Goal: Task Accomplishment & Management: Manage account settings

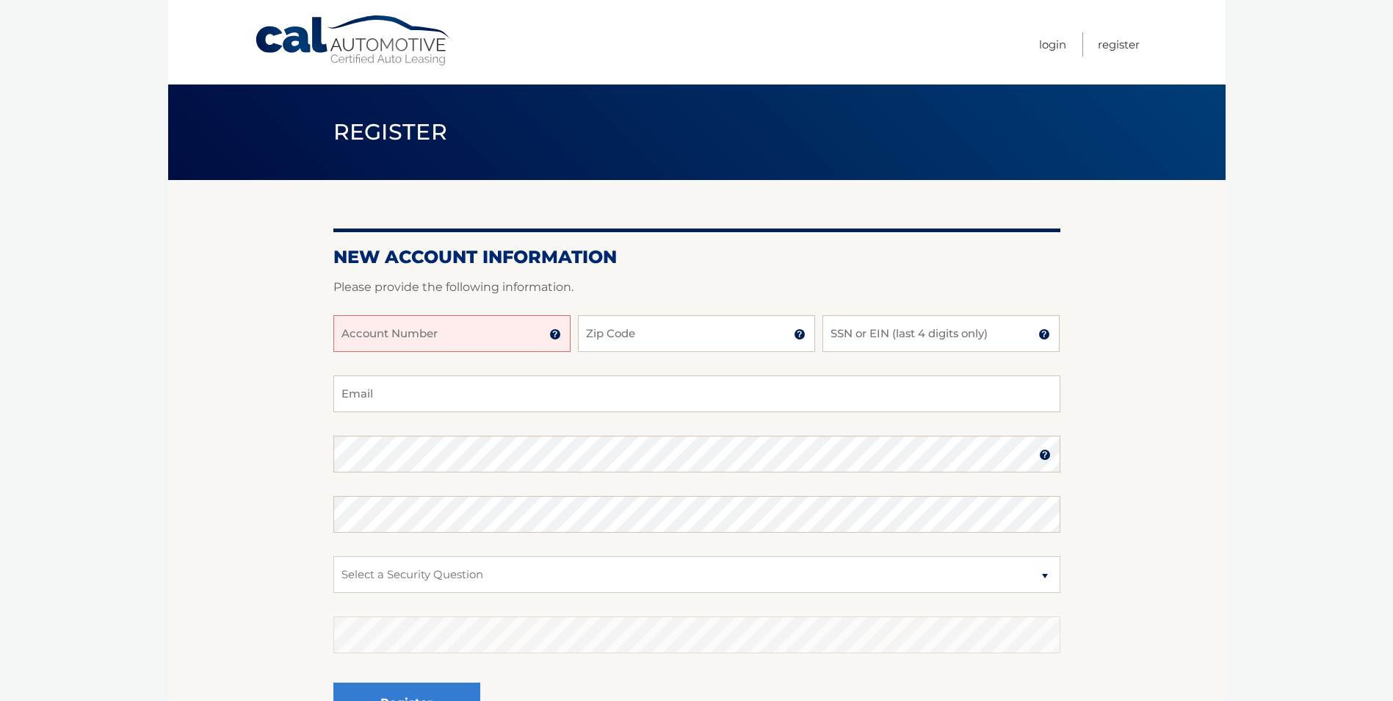
click at [458, 343] on input "Account Number" at bounding box center [451, 333] width 237 height 37
type input "44455957115"
click at [623, 342] on input "Zip Code" at bounding box center [696, 333] width 237 height 37
type input "33032"
click at [874, 336] on input "SSN or EIN (last 4 digits only)" at bounding box center [940, 333] width 237 height 37
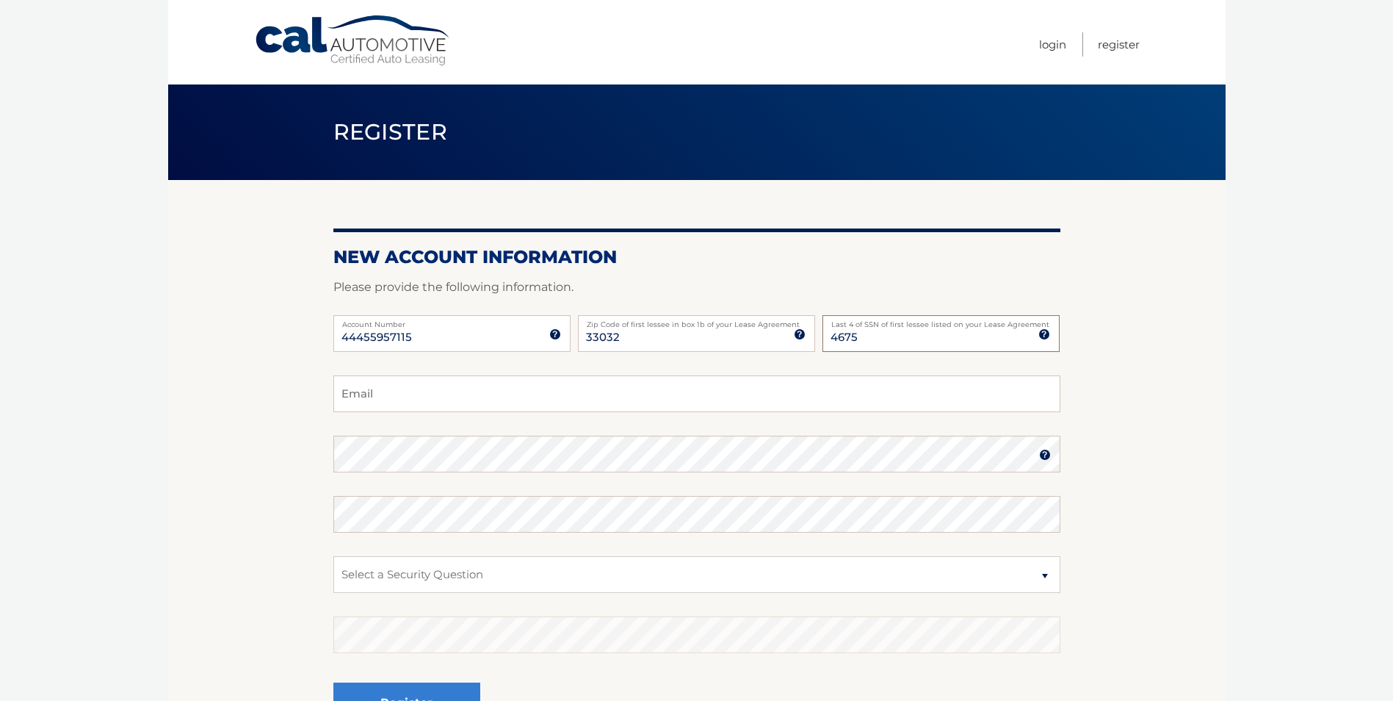
type input "4675"
click at [457, 404] on input "Email" at bounding box center [696, 393] width 727 height 37
type input "guillenfredy@yahoo.com"
click at [1039, 458] on img at bounding box center [1045, 455] width 12 height 12
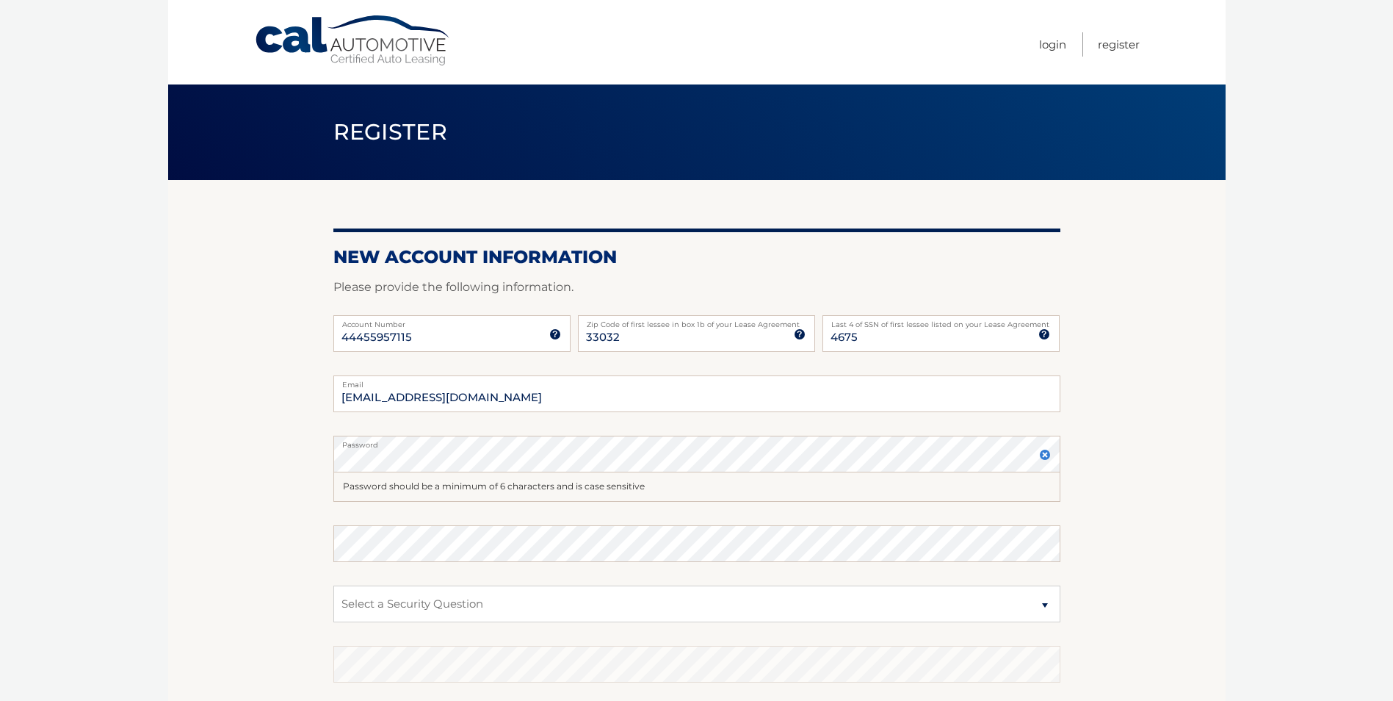
click at [1043, 456] on img at bounding box center [1045, 455] width 12 height 12
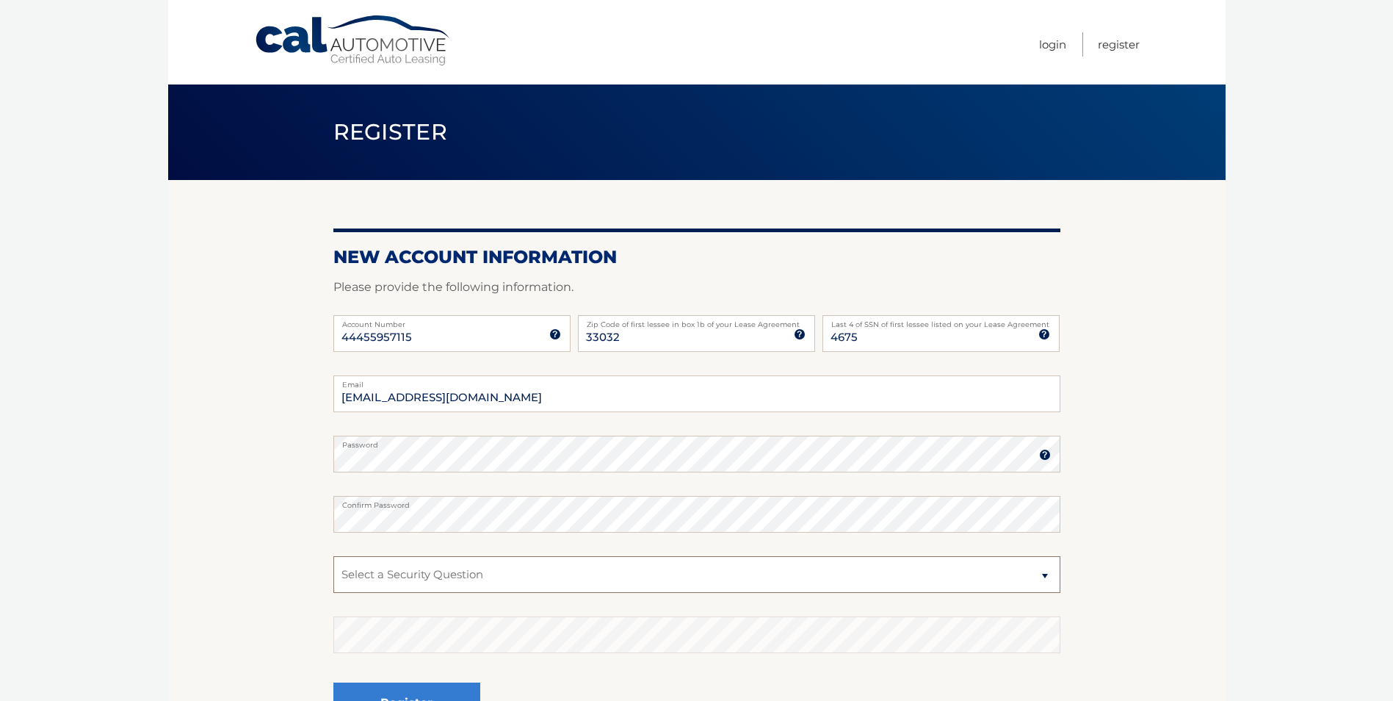
click at [428, 577] on select "Select a Security Question What was the name of your elementary school? What is…" at bounding box center [696, 574] width 727 height 37
select select "2"
click at [333, 556] on select "Select a Security Question What was the name of your elementary school? What is…" at bounding box center [696, 574] width 727 height 37
click at [386, 571] on select "Select a Security Question What was the name of your elementary school? What is…" at bounding box center [696, 574] width 727 height 37
click at [377, 582] on select "Select a Security Question What was the name of your elementary school? What is…" at bounding box center [696, 574] width 727 height 37
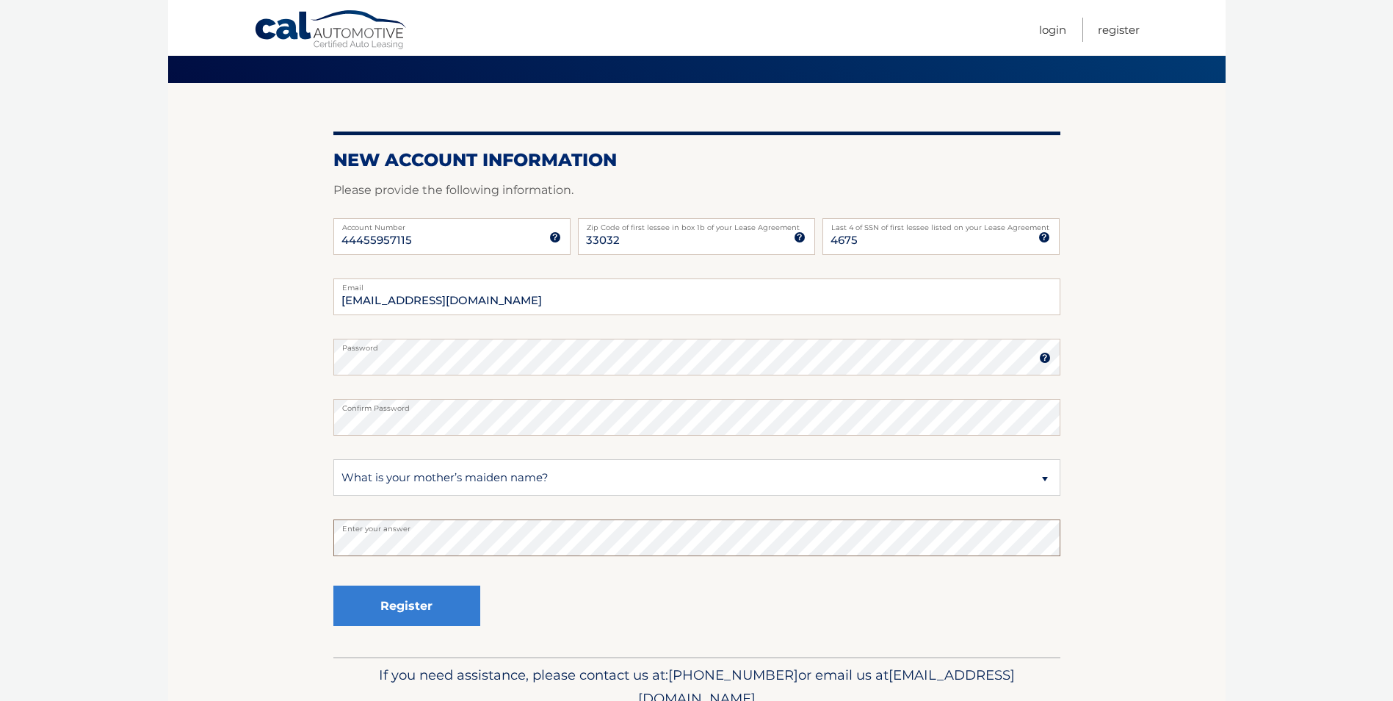
scroll to position [99, 0]
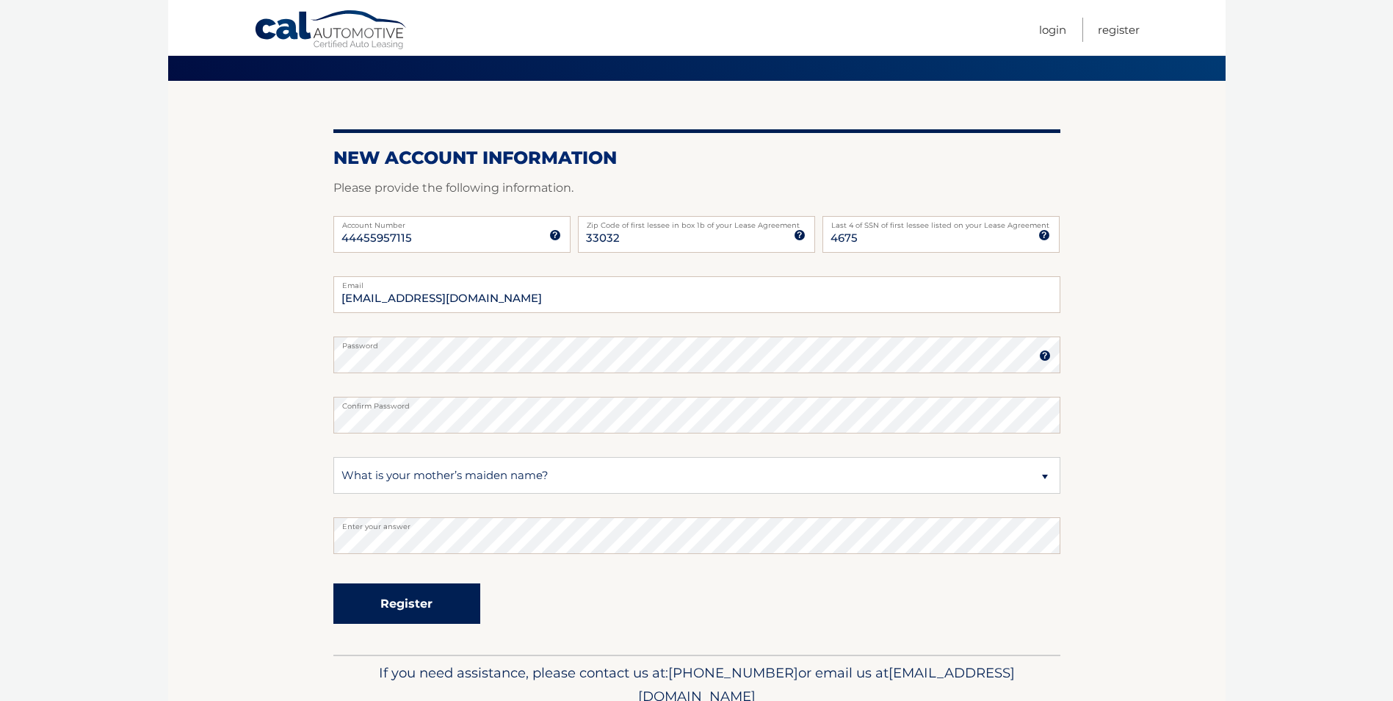
click at [440, 598] on button "Register" at bounding box center [406, 603] width 147 height 40
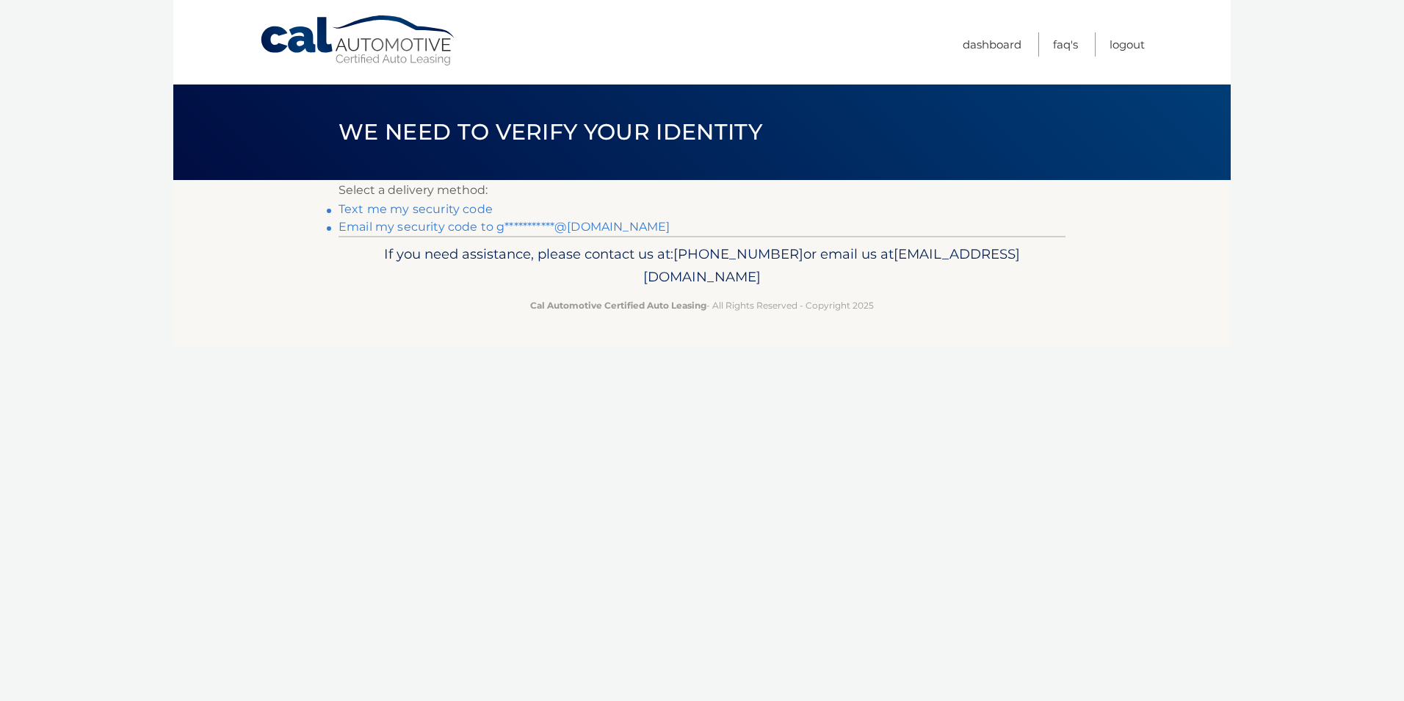
click at [407, 211] on link "Text me my security code" at bounding box center [416, 209] width 154 height 14
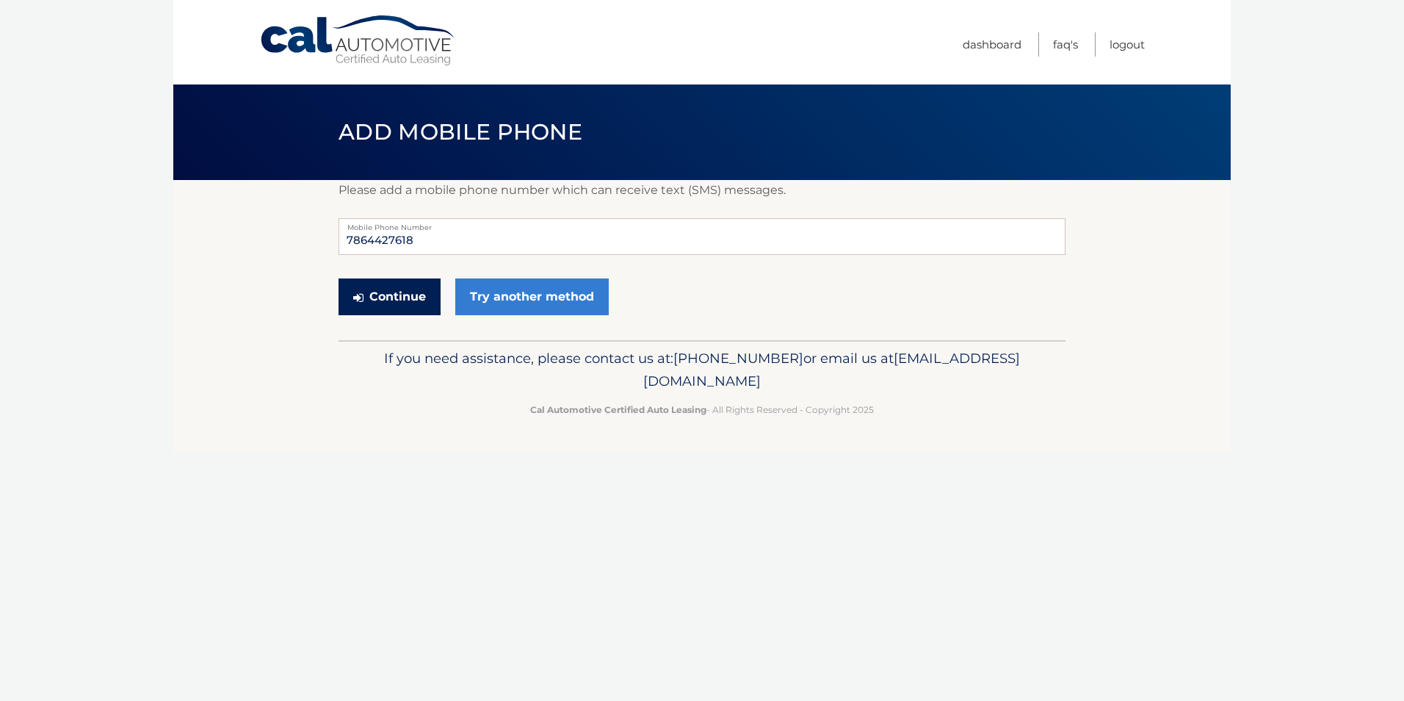
click at [390, 298] on button "Continue" at bounding box center [390, 296] width 102 height 37
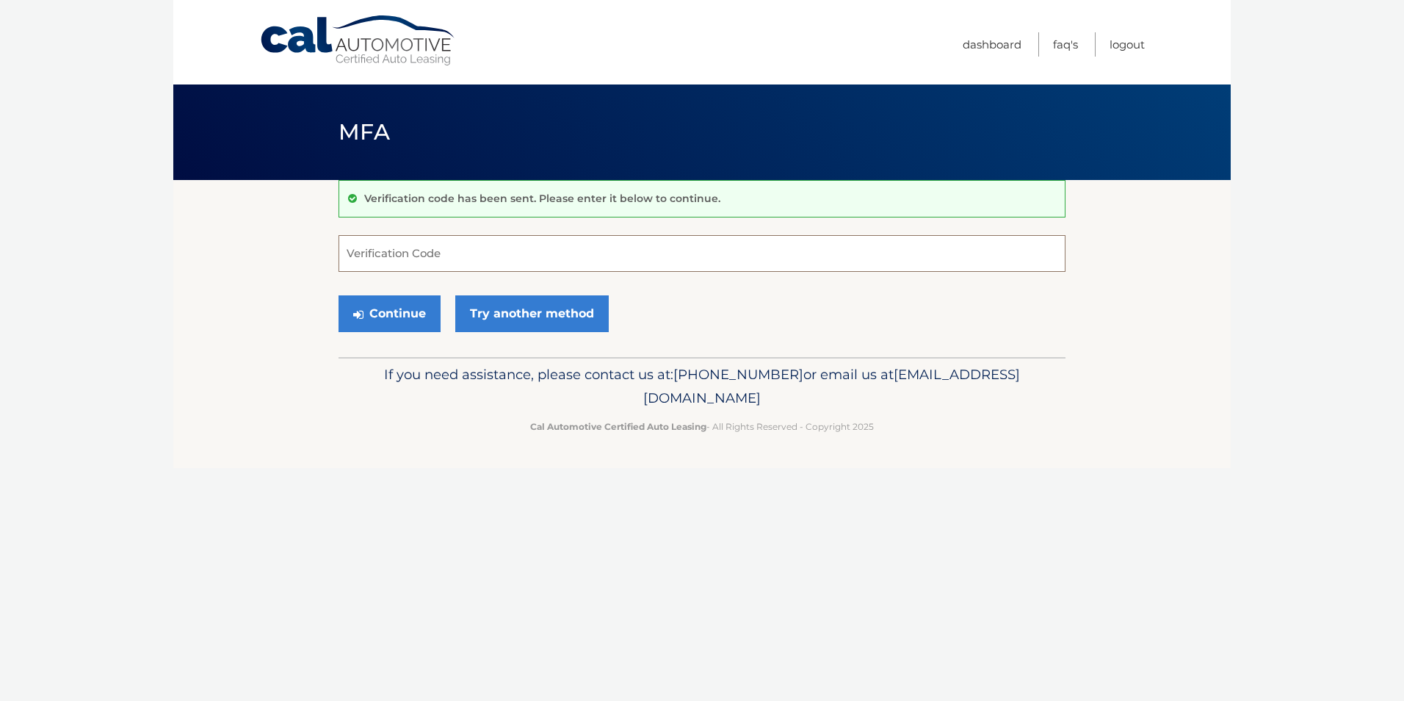
click at [397, 244] on input "Verification Code" at bounding box center [702, 253] width 727 height 37
type input "177010"
click at [399, 309] on button "Continue" at bounding box center [390, 313] width 102 height 37
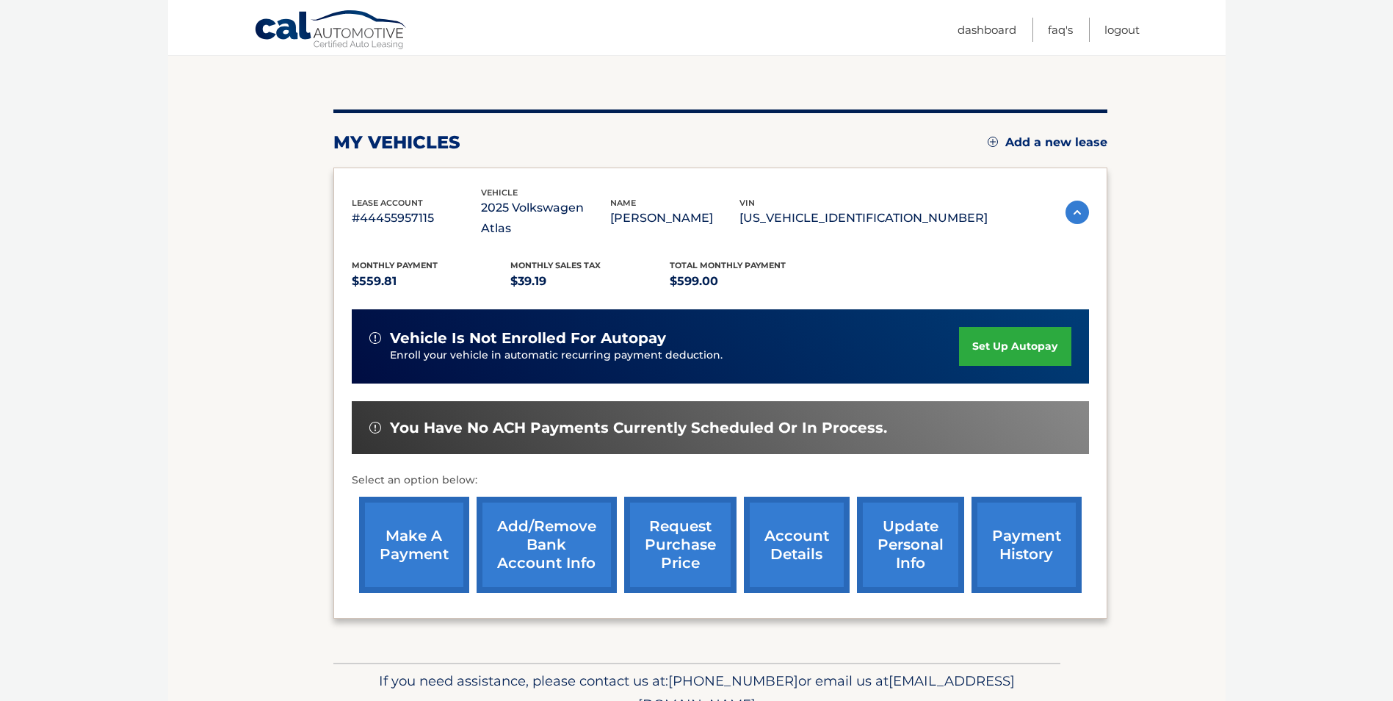
scroll to position [189, 0]
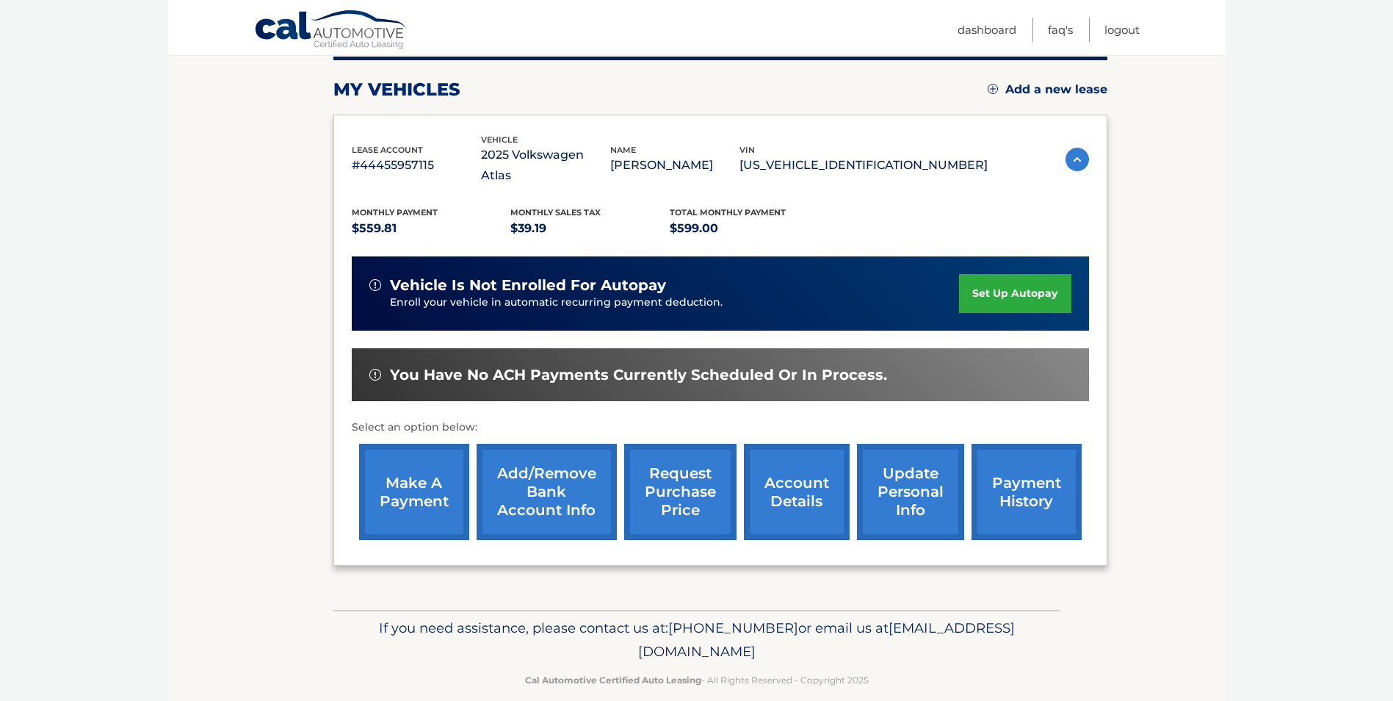
click at [911, 469] on link "update personal info" at bounding box center [910, 492] width 107 height 96
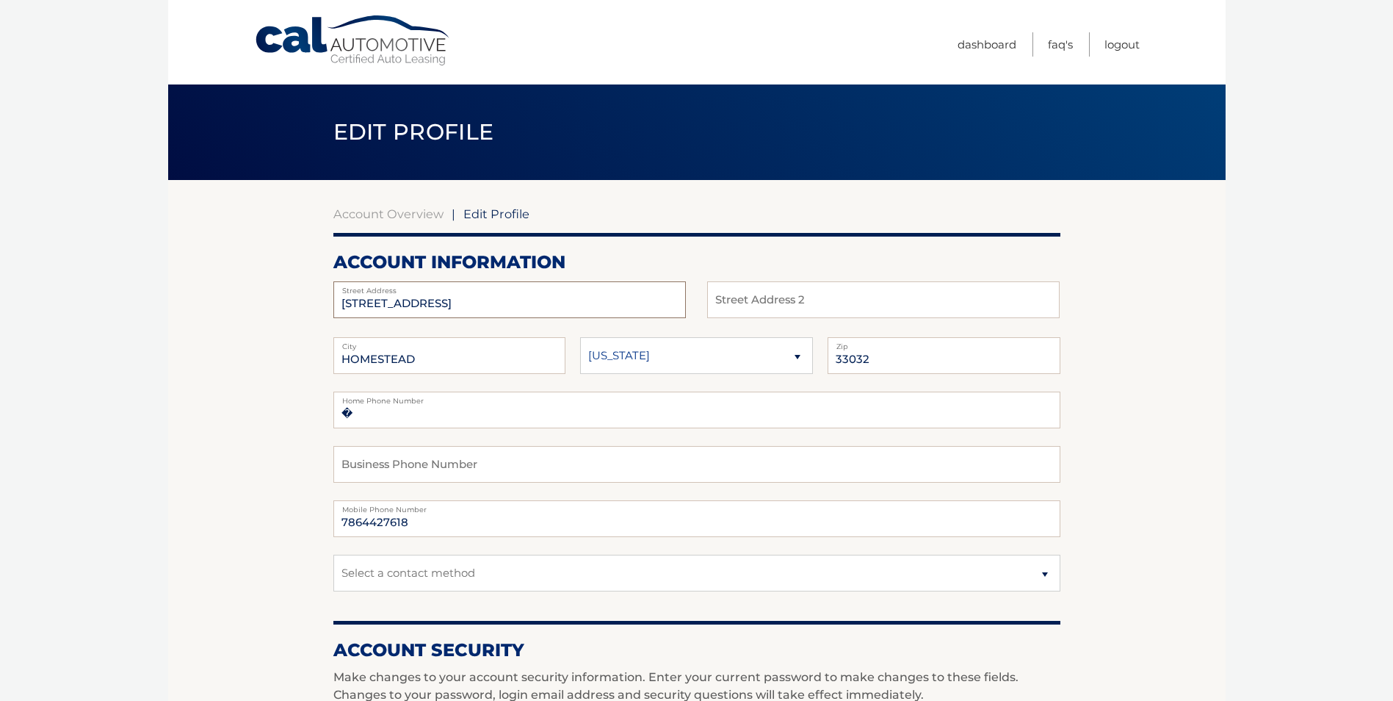
drag, startPoint x: 477, startPoint y: 306, endPoint x: 46, endPoint y: 301, distance: 431.1
click at [51, 301] on body "Cal Automotive Menu Dashboard FAQ's Logout | Zip" at bounding box center [696, 350] width 1393 height 701
type input "8757 NW 145 terrace"
drag, startPoint x: 422, startPoint y: 360, endPoint x: -18, endPoint y: 328, distance: 441.7
click at [0, 328] on html "Cal Automotive Menu Dashboard FAQ's Logout |" at bounding box center [696, 350] width 1393 height 701
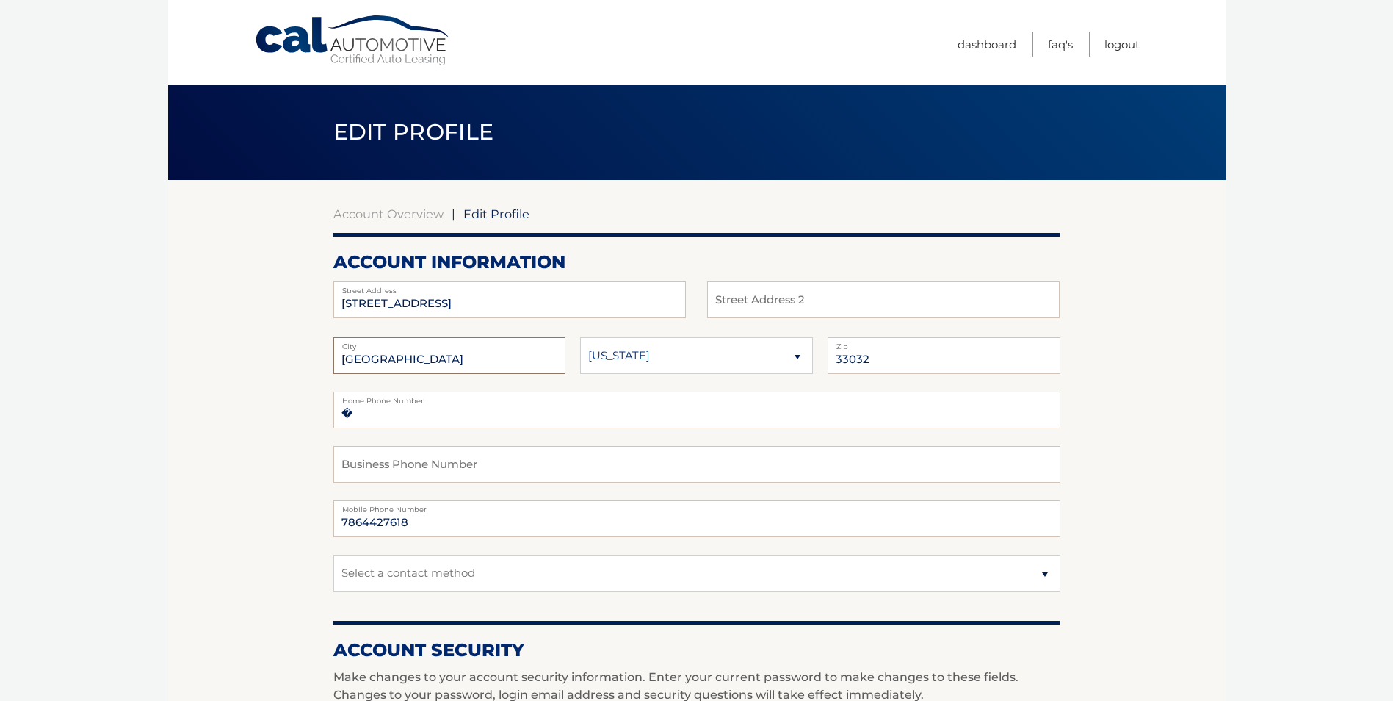
type input "Miami lakes"
drag, startPoint x: 822, startPoint y: 355, endPoint x: 570, endPoint y: 354, distance: 252.6
click at [570, 354] on fieldset "Miami lakes City Alaska Alabama Arkansas State 33032 Zip" at bounding box center [696, 364] width 727 height 54
type input "33018"
click at [378, 417] on input "�" at bounding box center [696, 409] width 727 height 37
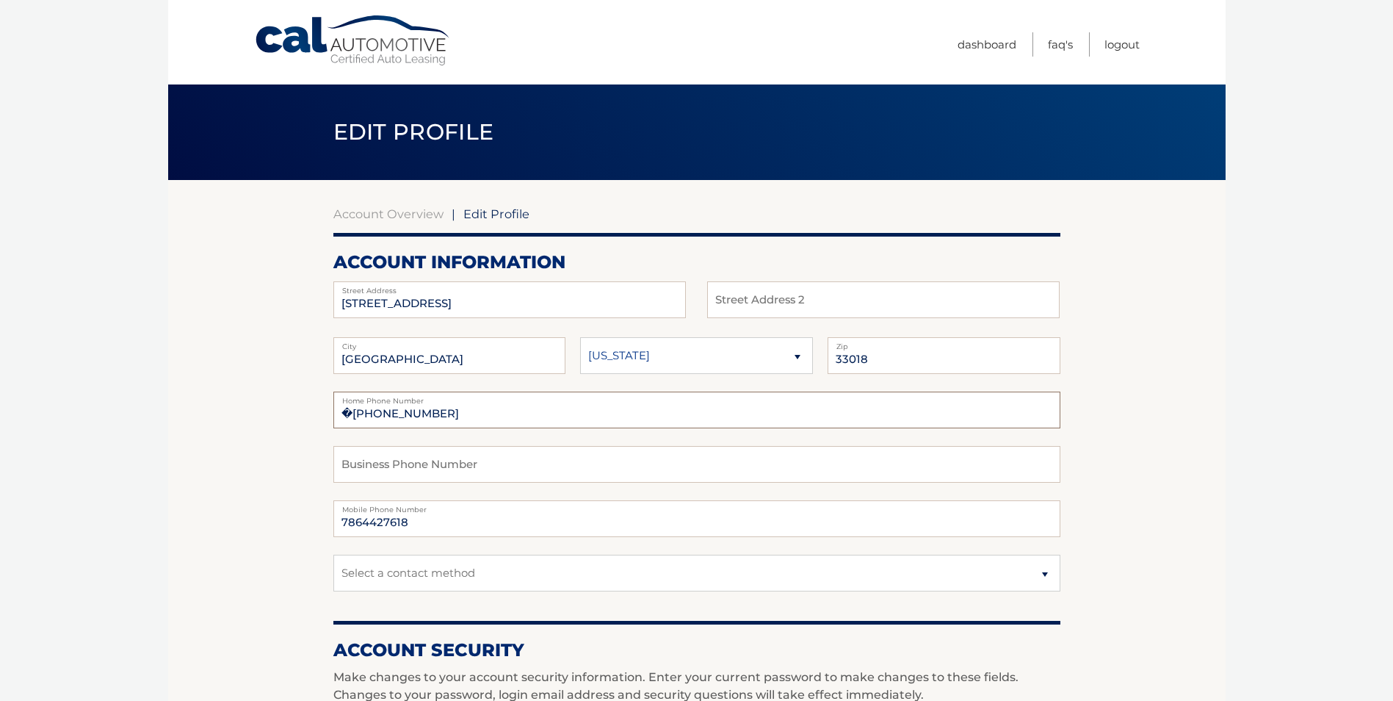
type input "�786-442-7618"
click at [455, 572] on select "Select a contact method Mobile Home" at bounding box center [696, 572] width 727 height 37
select select "1"
click at [333, 554] on select "Select a contact method Mobile Home" at bounding box center [696, 572] width 727 height 37
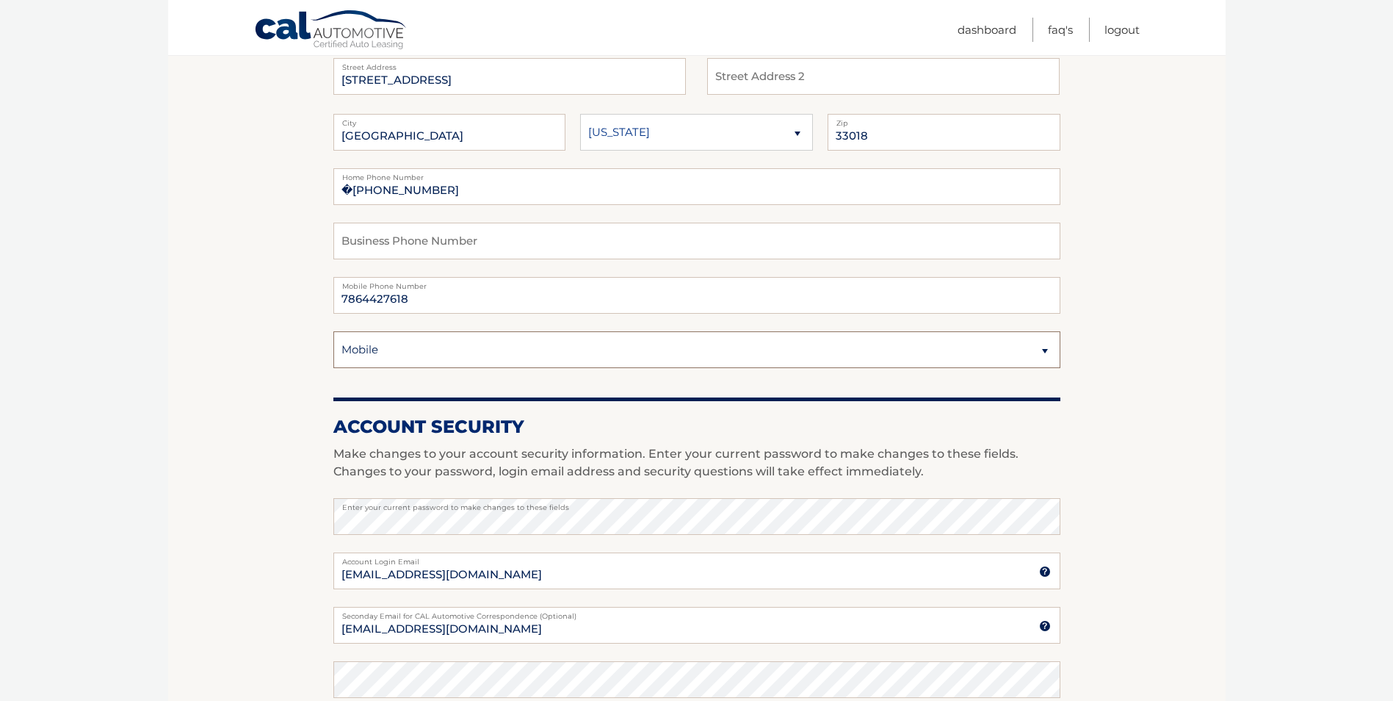
scroll to position [235, 0]
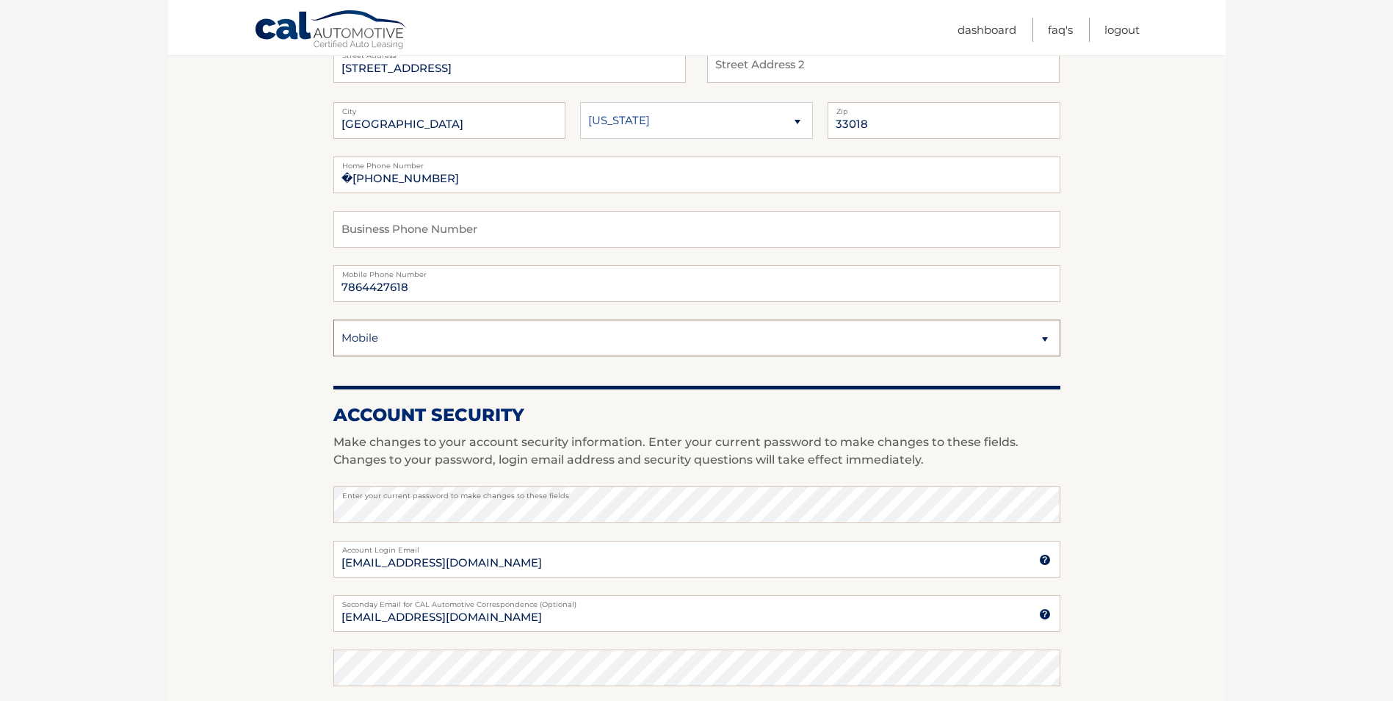
drag, startPoint x: 504, startPoint y: 332, endPoint x: 497, endPoint y: 337, distance: 8.4
click at [504, 332] on select "Select a contact method Mobile Home" at bounding box center [696, 337] width 727 height 37
click at [333, 319] on select "Select a contact method Mobile Home" at bounding box center [696, 337] width 727 height 37
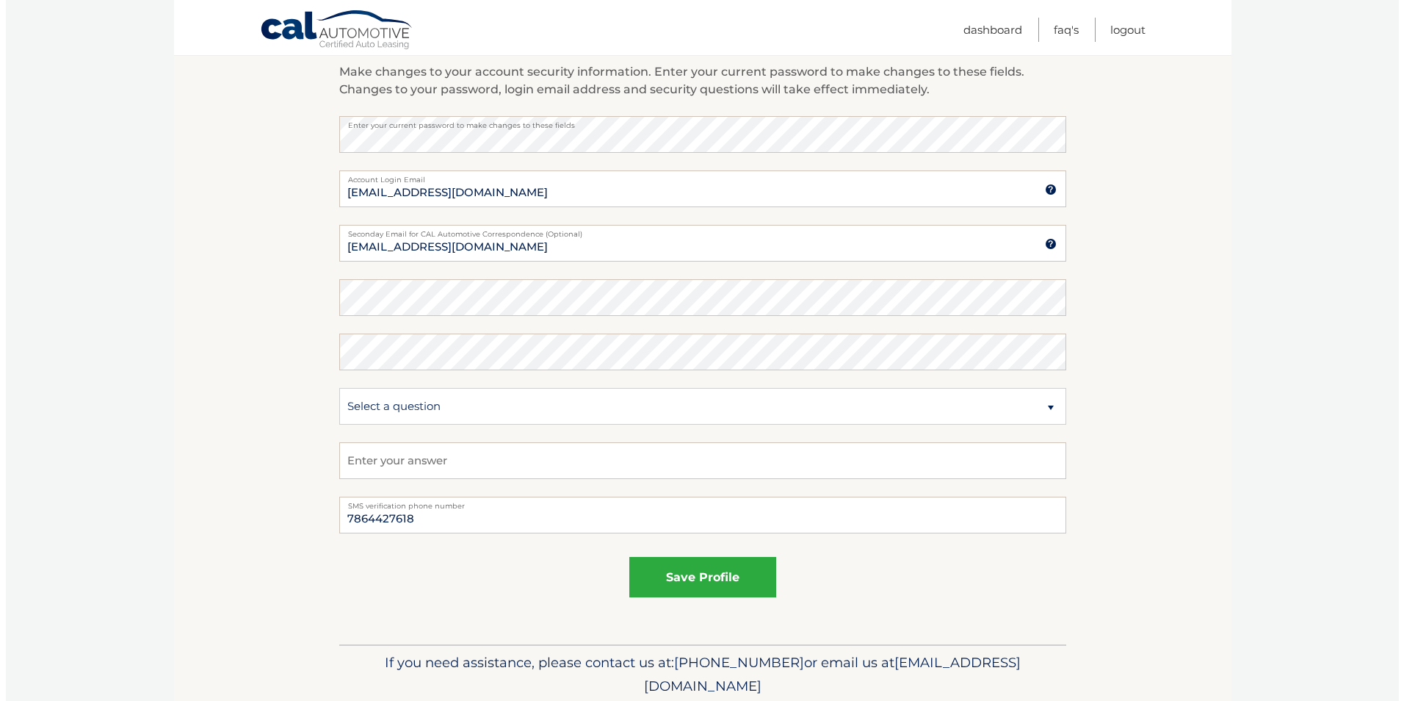
scroll to position [660, 0]
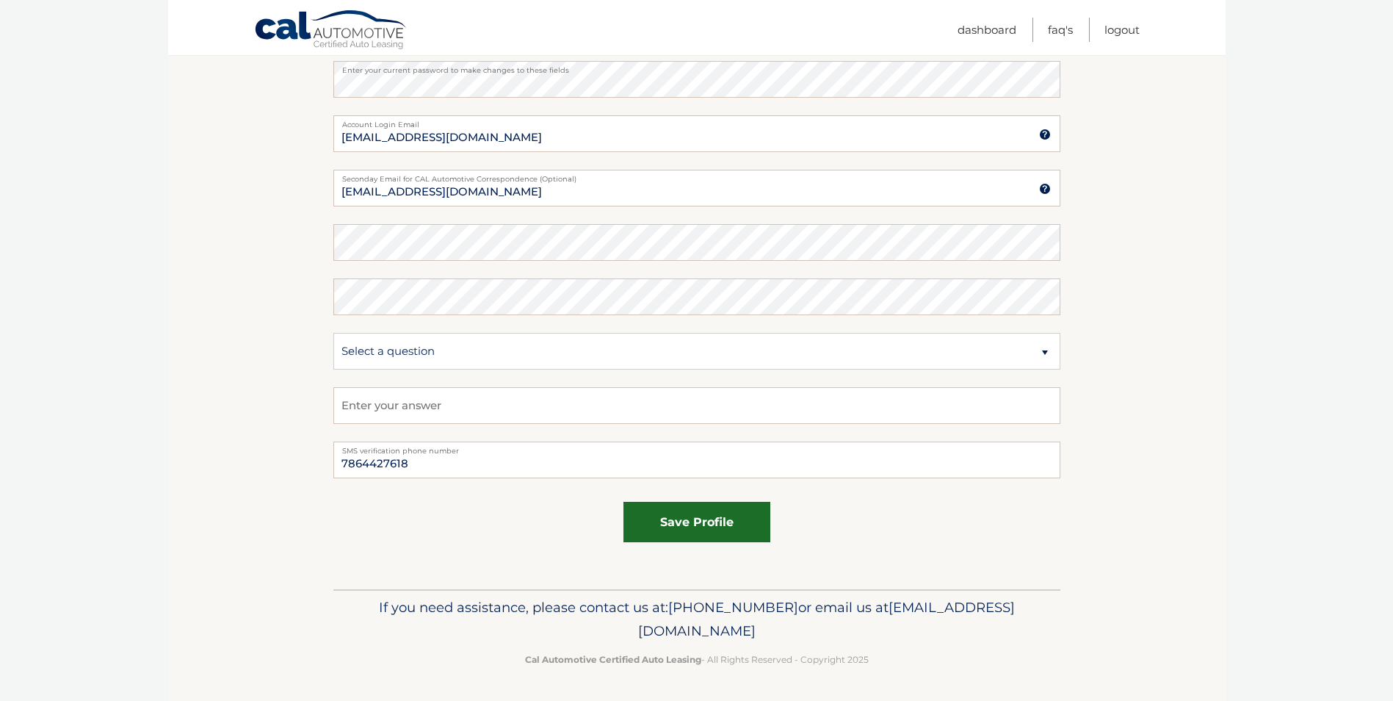
click at [730, 532] on button "save profile" at bounding box center [696, 522] width 147 height 40
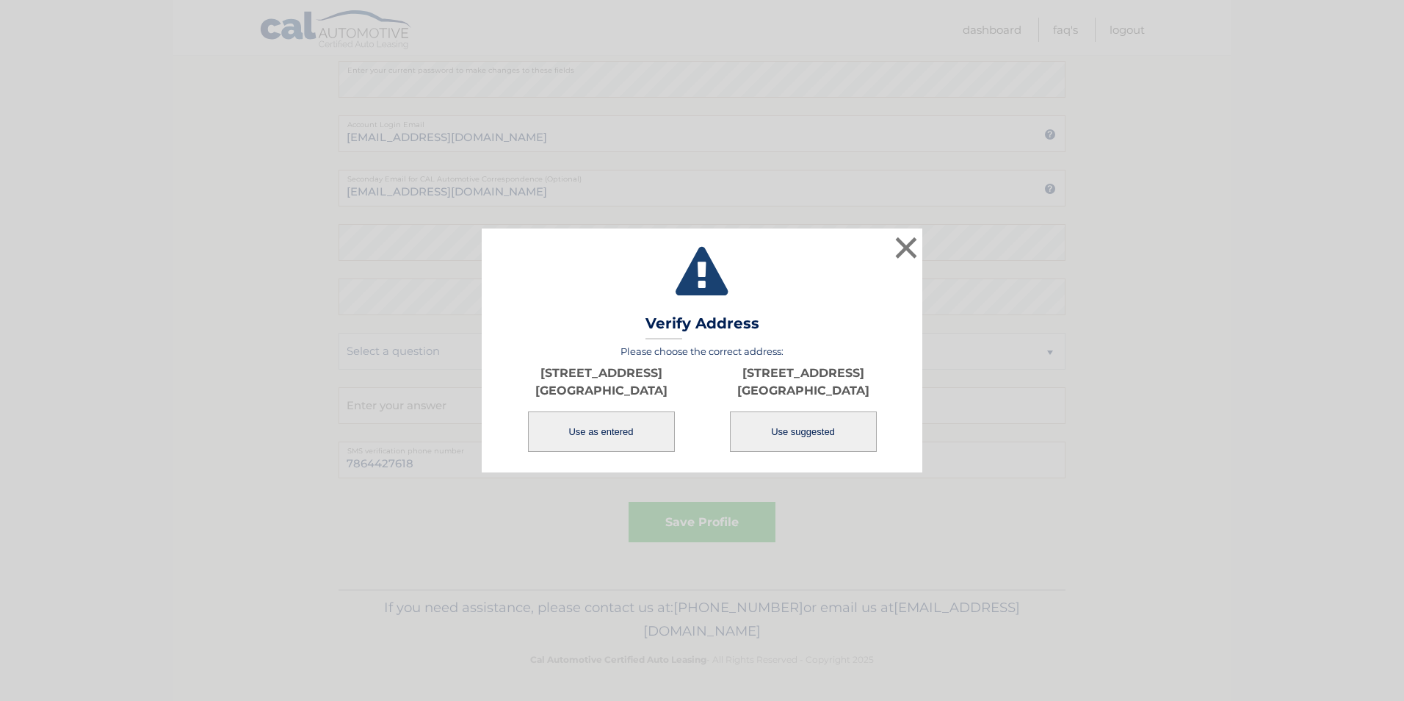
click at [817, 424] on button "Use suggested" at bounding box center [803, 431] width 147 height 40
type input "8757 NW 145TH TER"
type input "MIAMI LAKES"
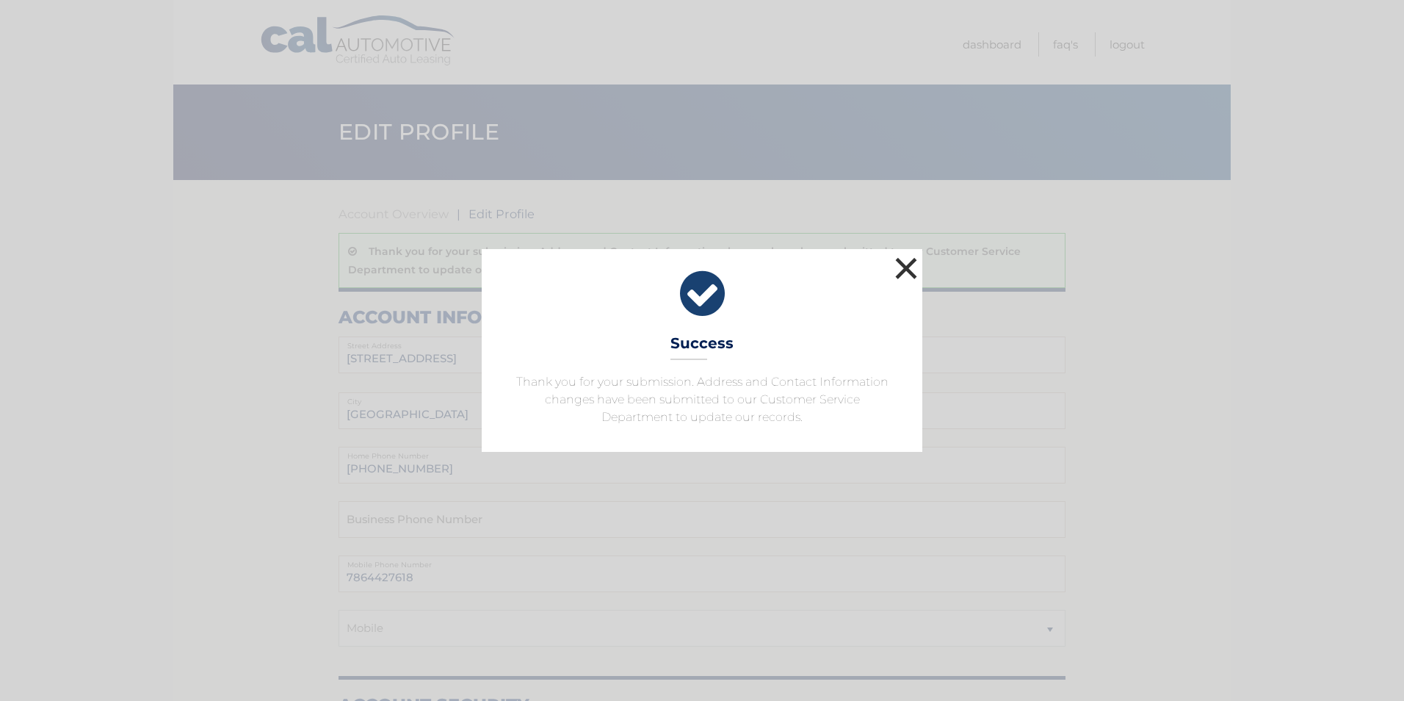
click at [911, 271] on button "×" at bounding box center [905, 267] width 29 height 29
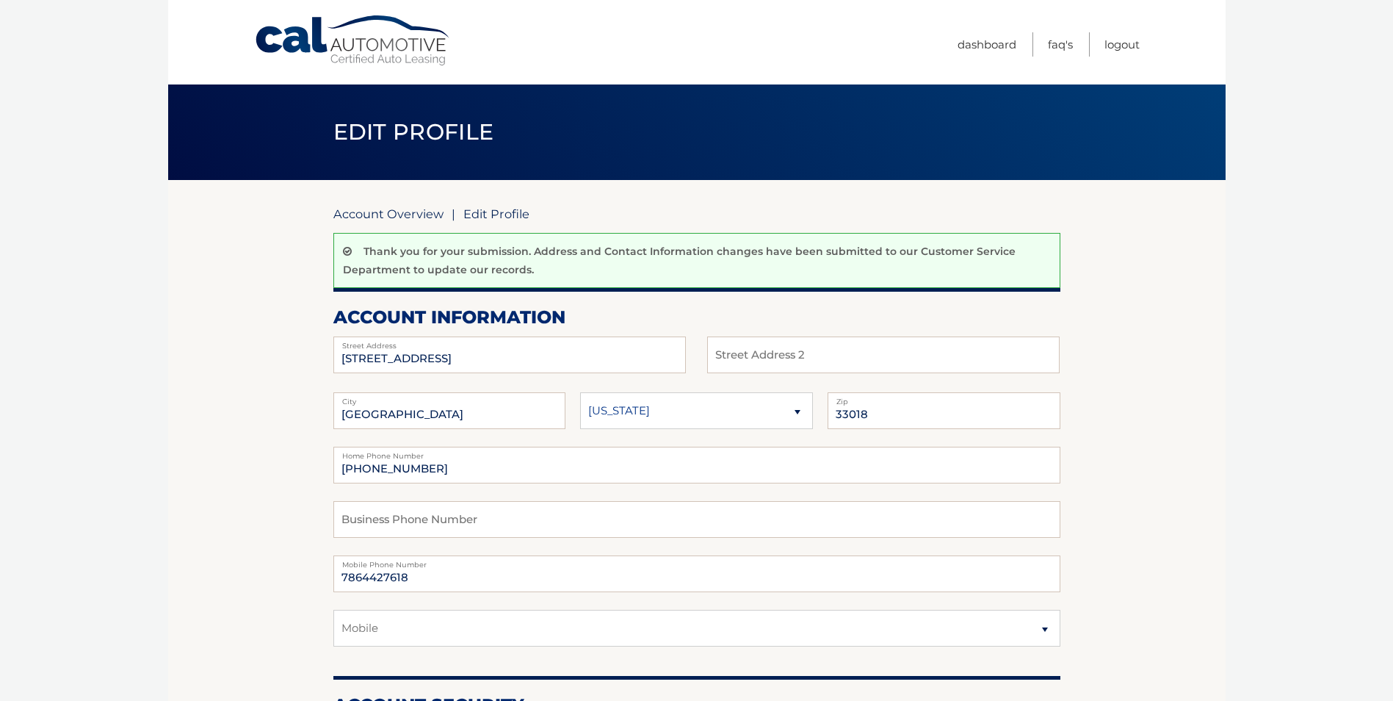
click at [382, 216] on link "Account Overview" at bounding box center [388, 213] width 110 height 15
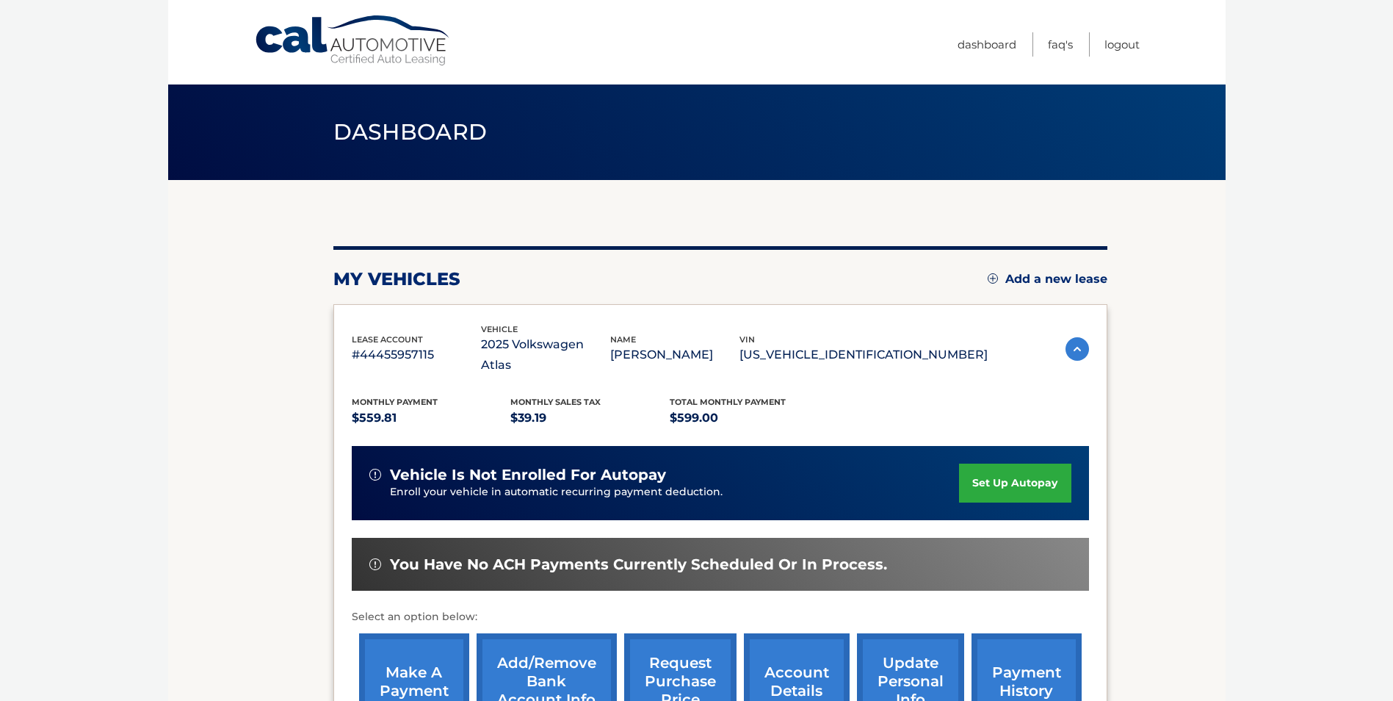
click at [1005, 463] on link "set up autopay" at bounding box center [1015, 482] width 112 height 39
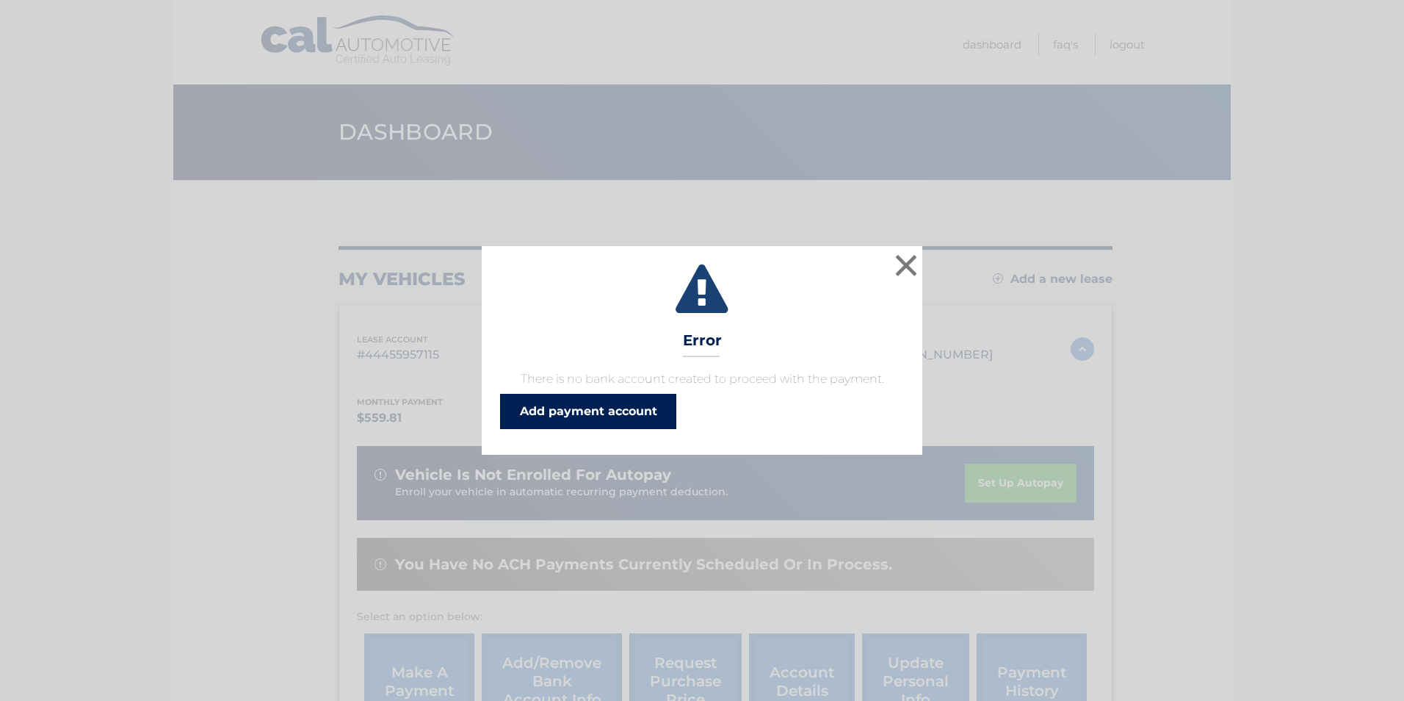
click at [626, 419] on link "Add payment account" at bounding box center [588, 411] width 176 height 35
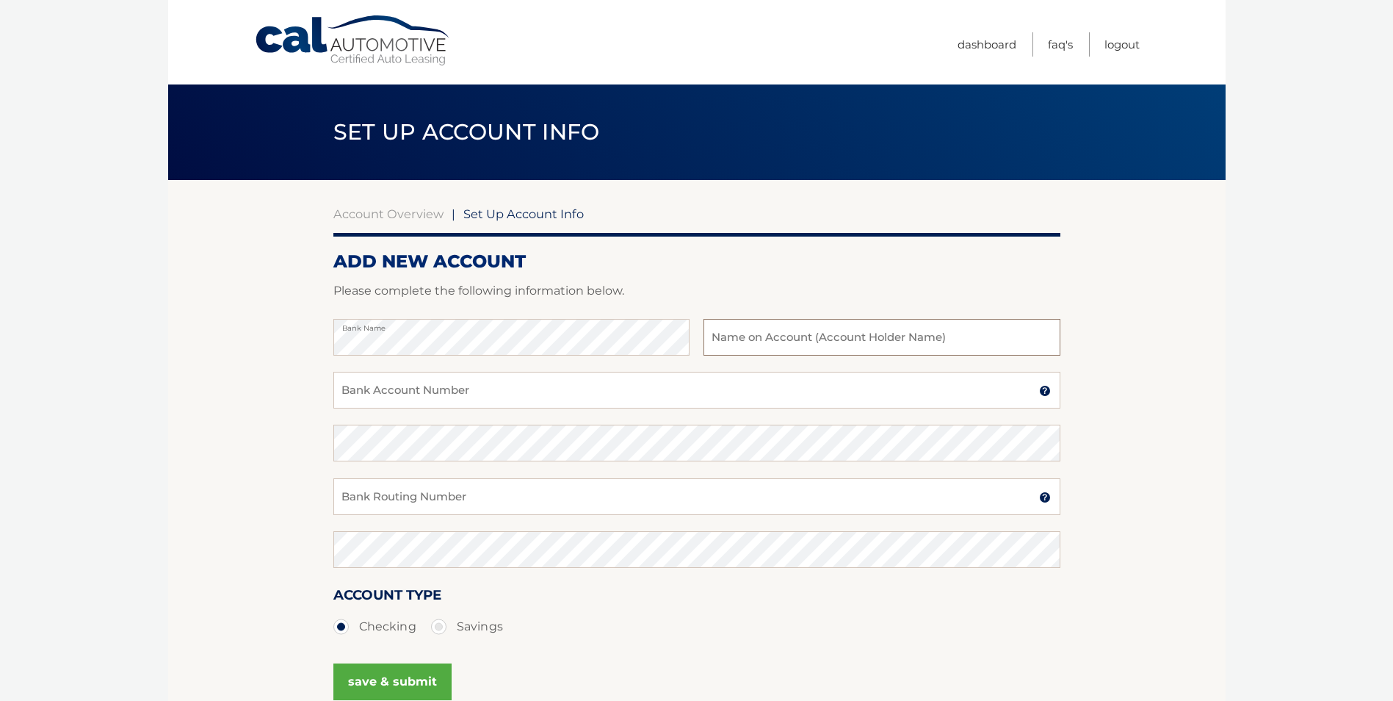
click at [785, 339] on input "text" at bounding box center [881, 337] width 356 height 37
type input "Fredy Guillen"
click at [492, 392] on input "Bank Account Number" at bounding box center [696, 390] width 727 height 37
type input "588367907"
click at [381, 498] on input "Bank Routing Number" at bounding box center [696, 496] width 727 height 37
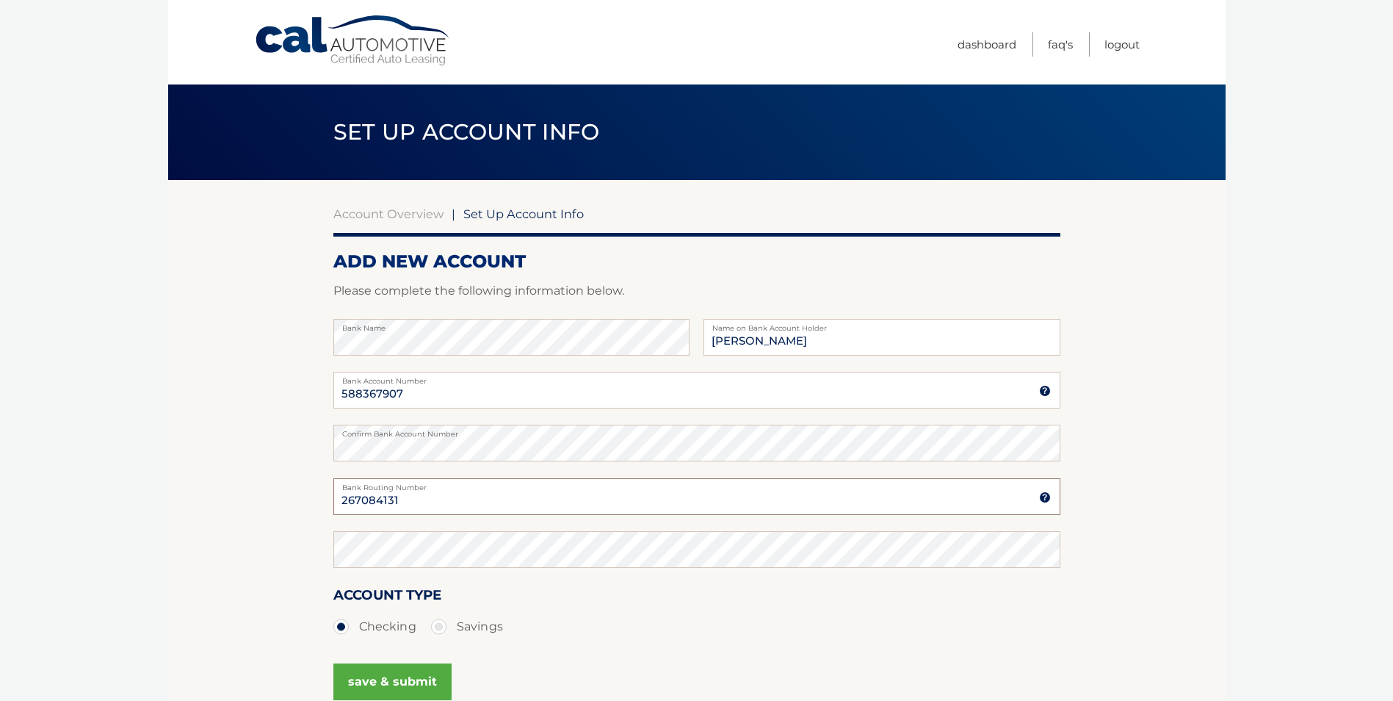
type input "267084131"
click at [195, 587] on section "Account Overview | Set Up Account Info ADD NEW ACCOUNT Please complete the foll…" at bounding box center [696, 460] width 1057 height 560
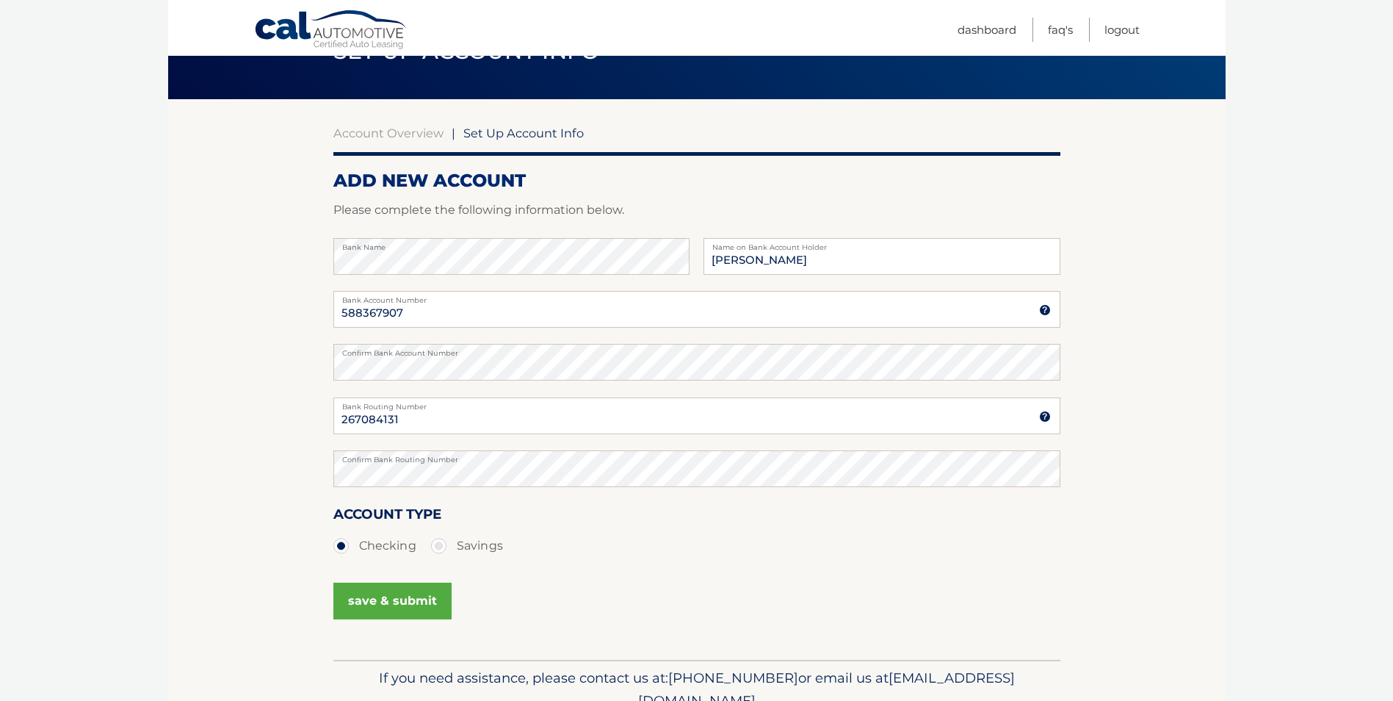
scroll to position [101, 0]
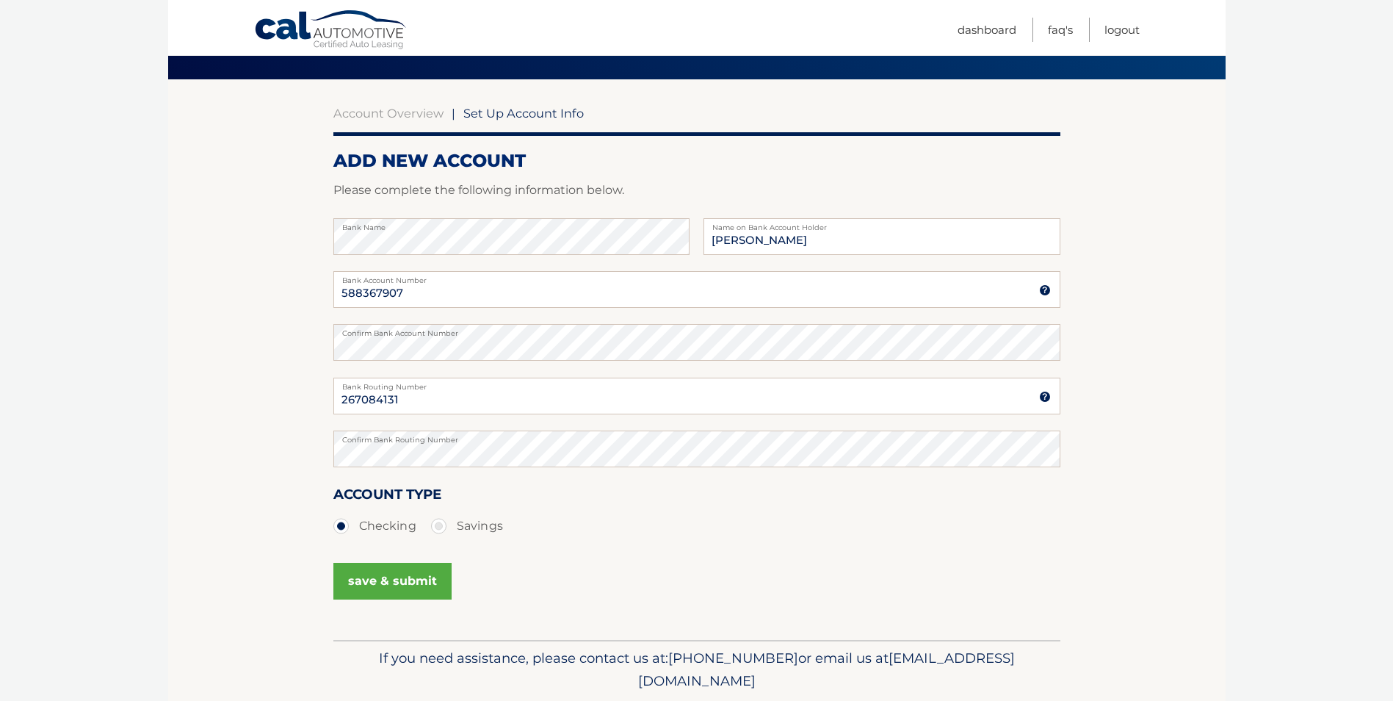
click at [386, 580] on button "save & submit" at bounding box center [392, 580] width 118 height 37
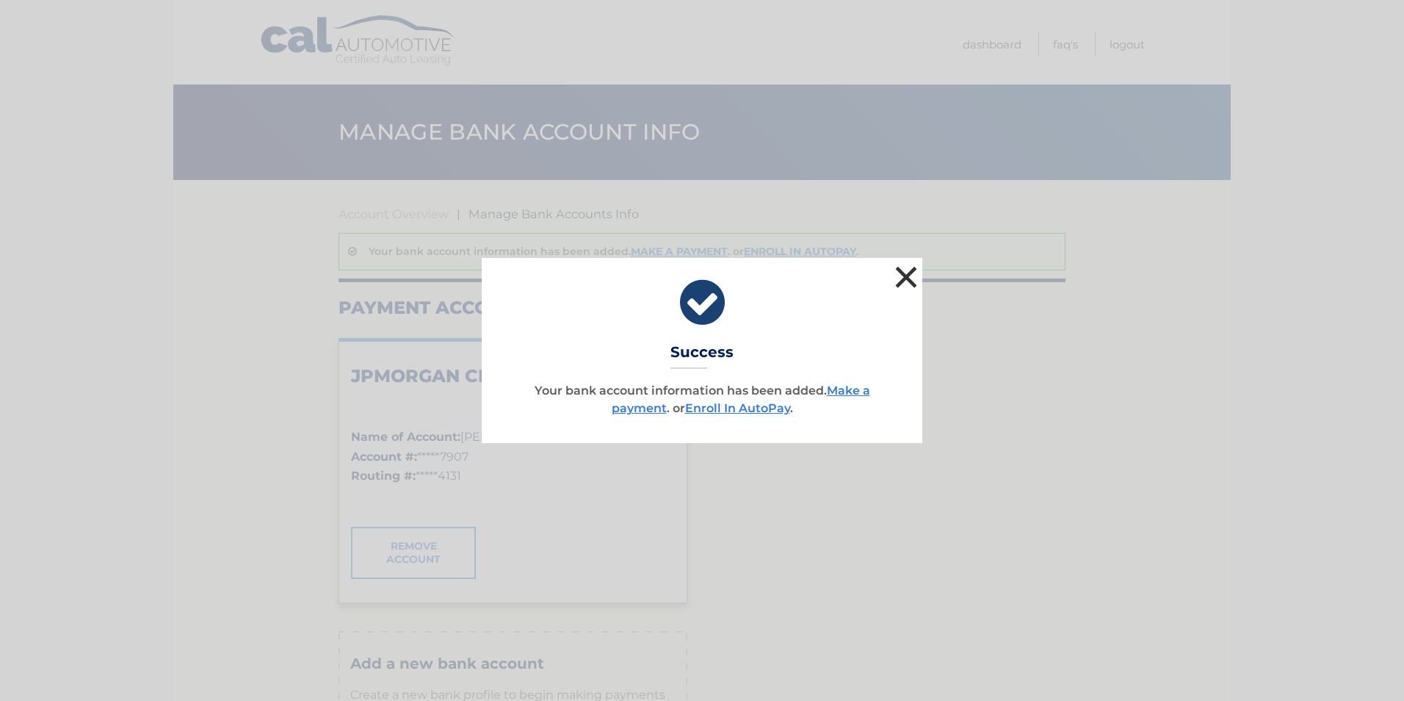
click at [914, 281] on button "×" at bounding box center [905, 276] width 29 height 29
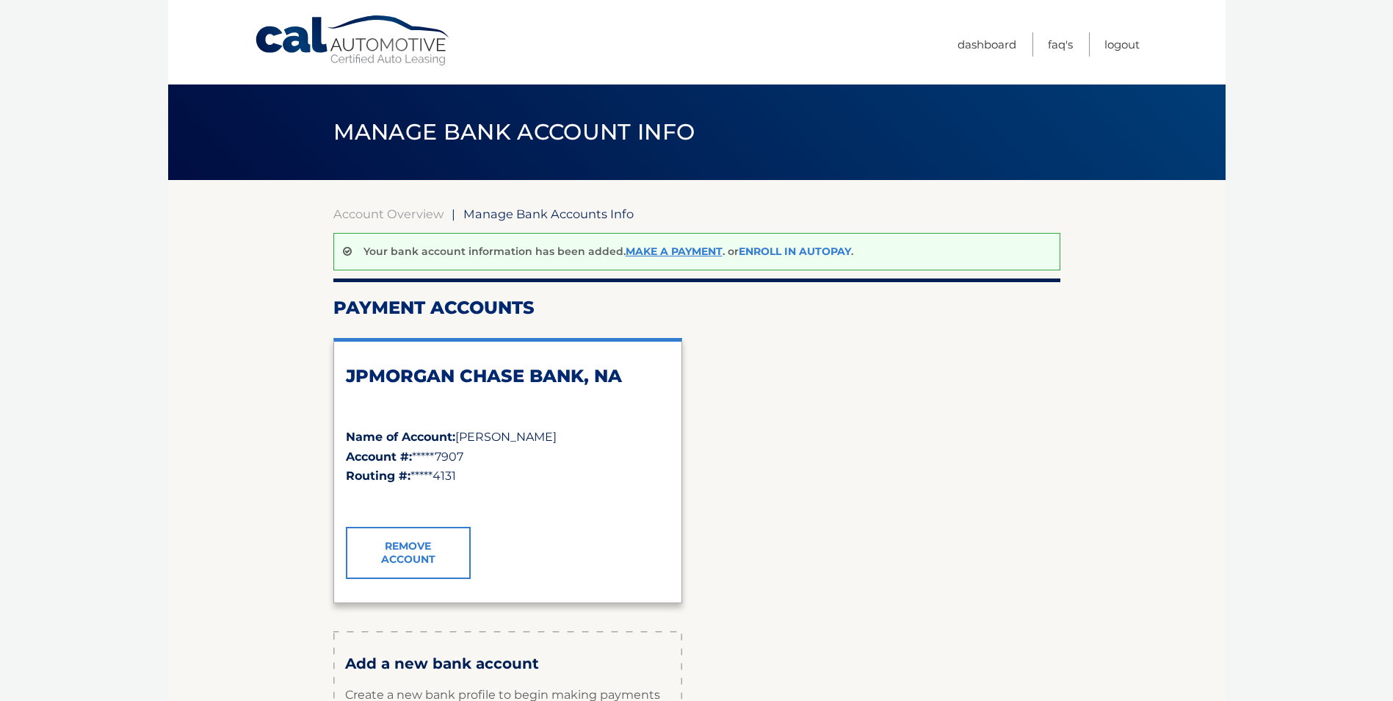
click at [789, 249] on link "Enroll In AutoPay" at bounding box center [795, 251] width 112 height 13
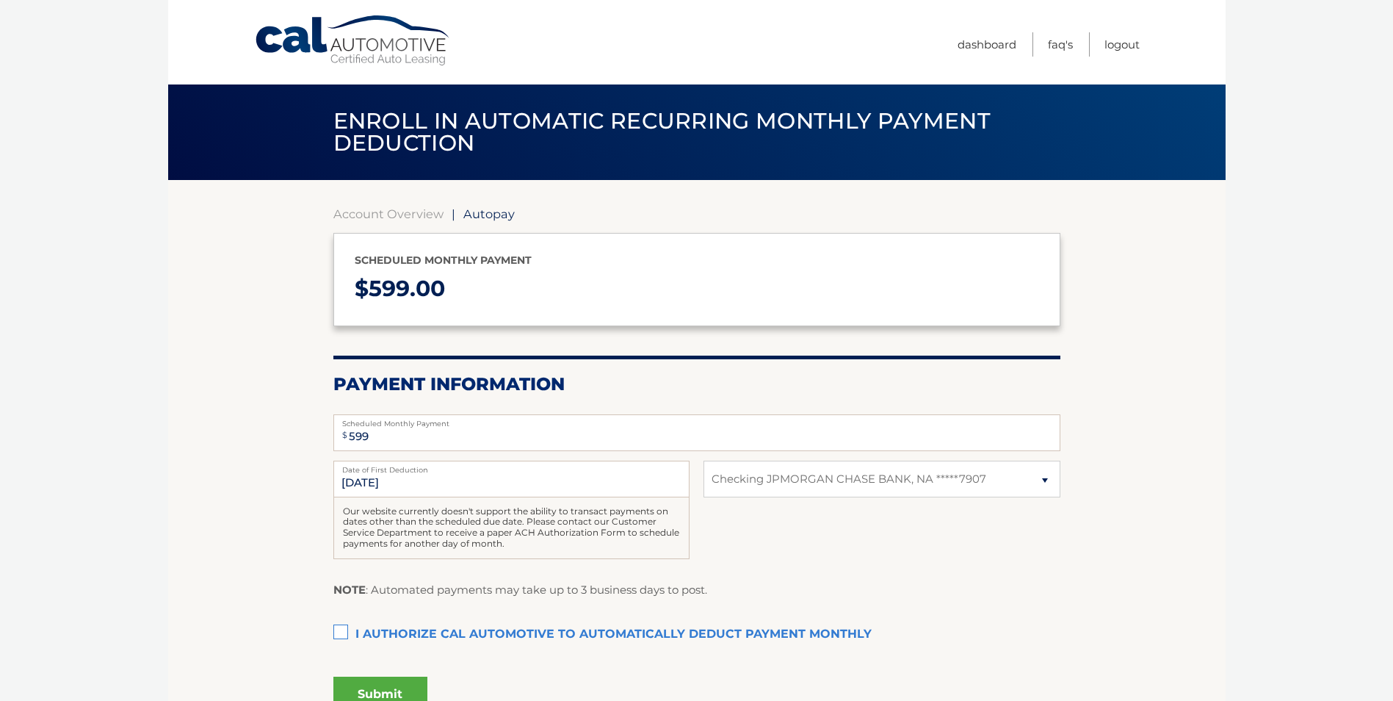
select select "MWZiMDQ3YzctZDdjOC00ZGRkLWFhNWMtNDI4MTI3MDBhZjAy"
click at [344, 626] on label "I authorize cal automotive to automatically deduct payment monthly This checkbo…" at bounding box center [696, 634] width 727 height 29
click at [0, 0] on input "I authorize cal automotive to automatically deduct payment monthly This checkbo…" at bounding box center [0, 0] width 0 height 0
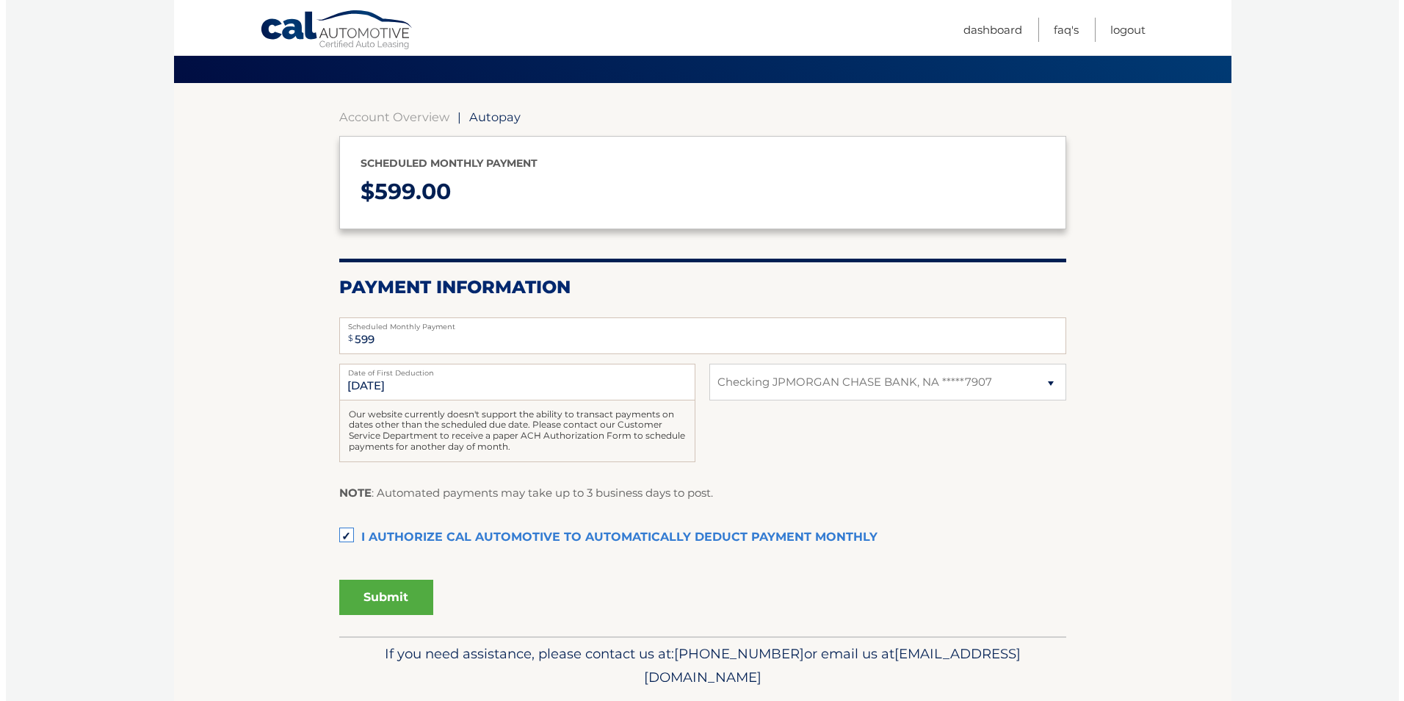
scroll to position [98, 0]
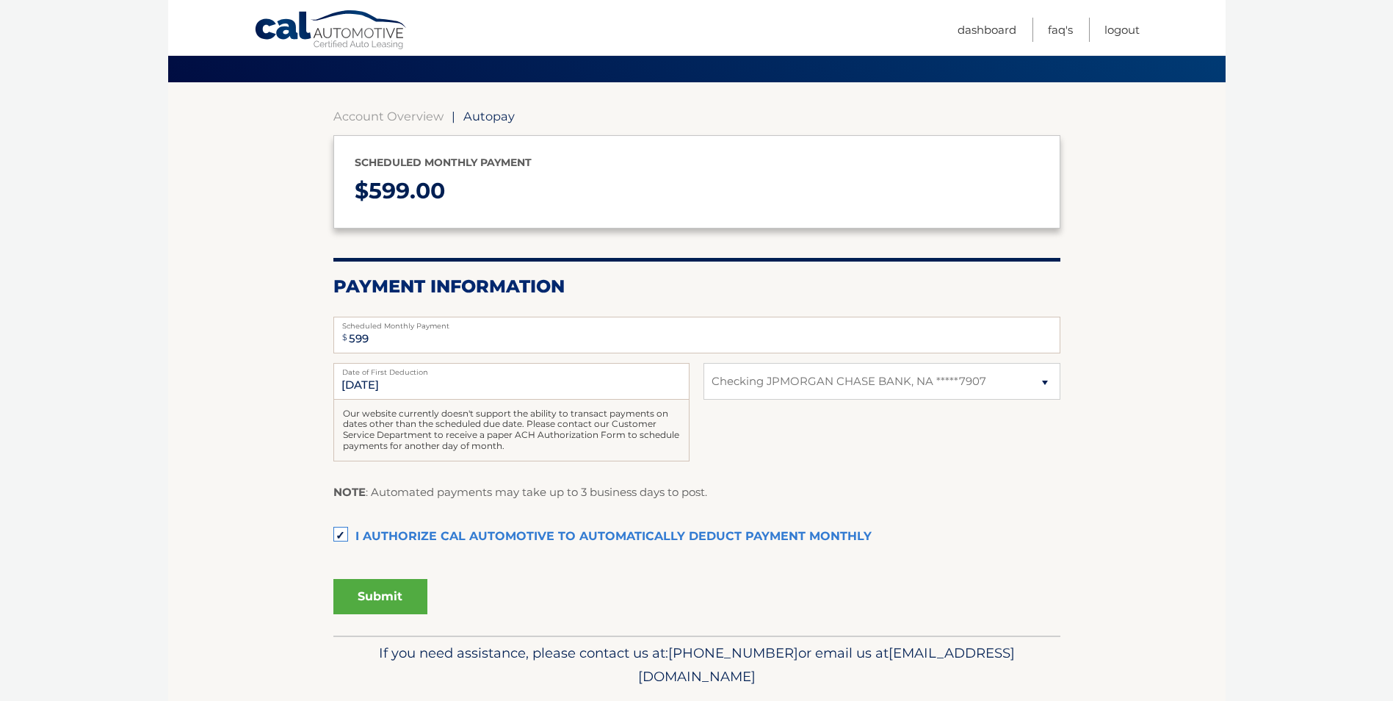
click at [372, 601] on button "Submit" at bounding box center [380, 596] width 94 height 35
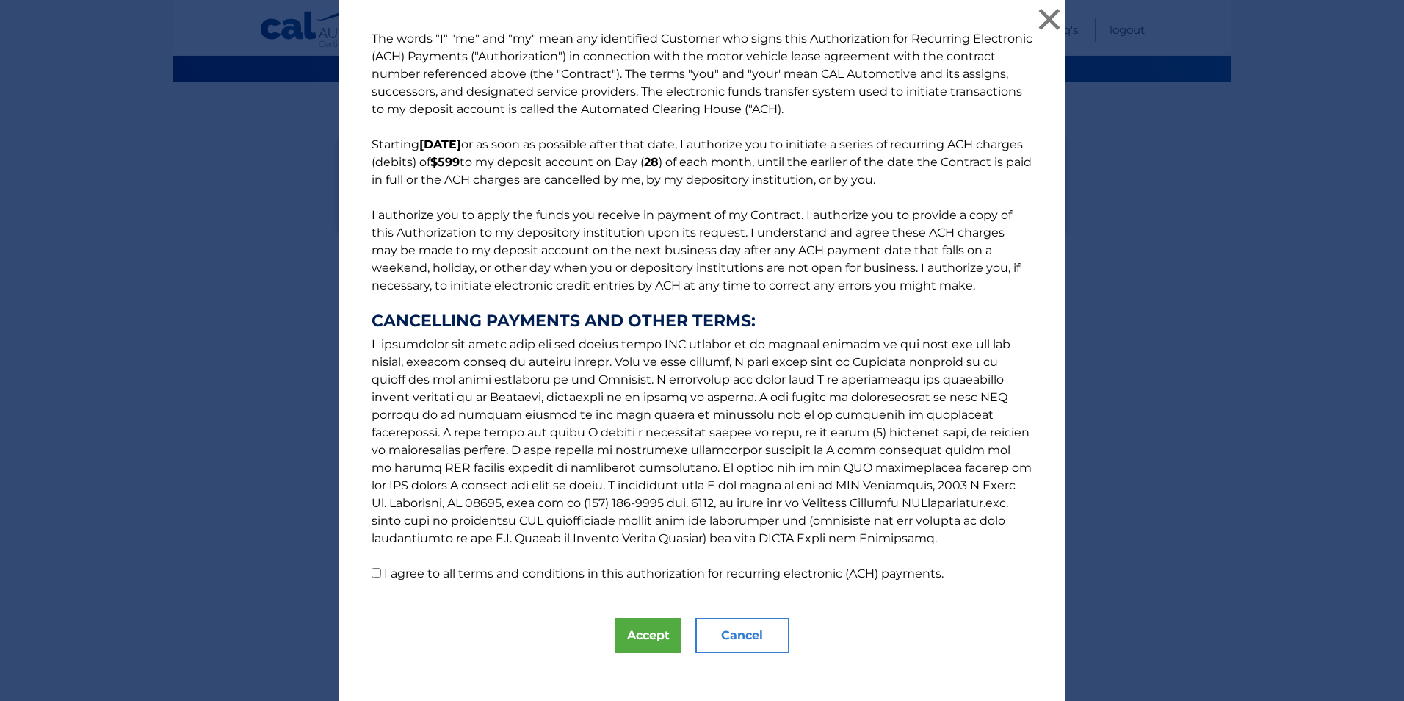
click at [373, 574] on input "I agree to all terms and conditions in this authorization for recurring electro…" at bounding box center [377, 573] width 10 height 10
checkbox input "true"
click at [646, 634] on button "Accept" at bounding box center [648, 635] width 66 height 35
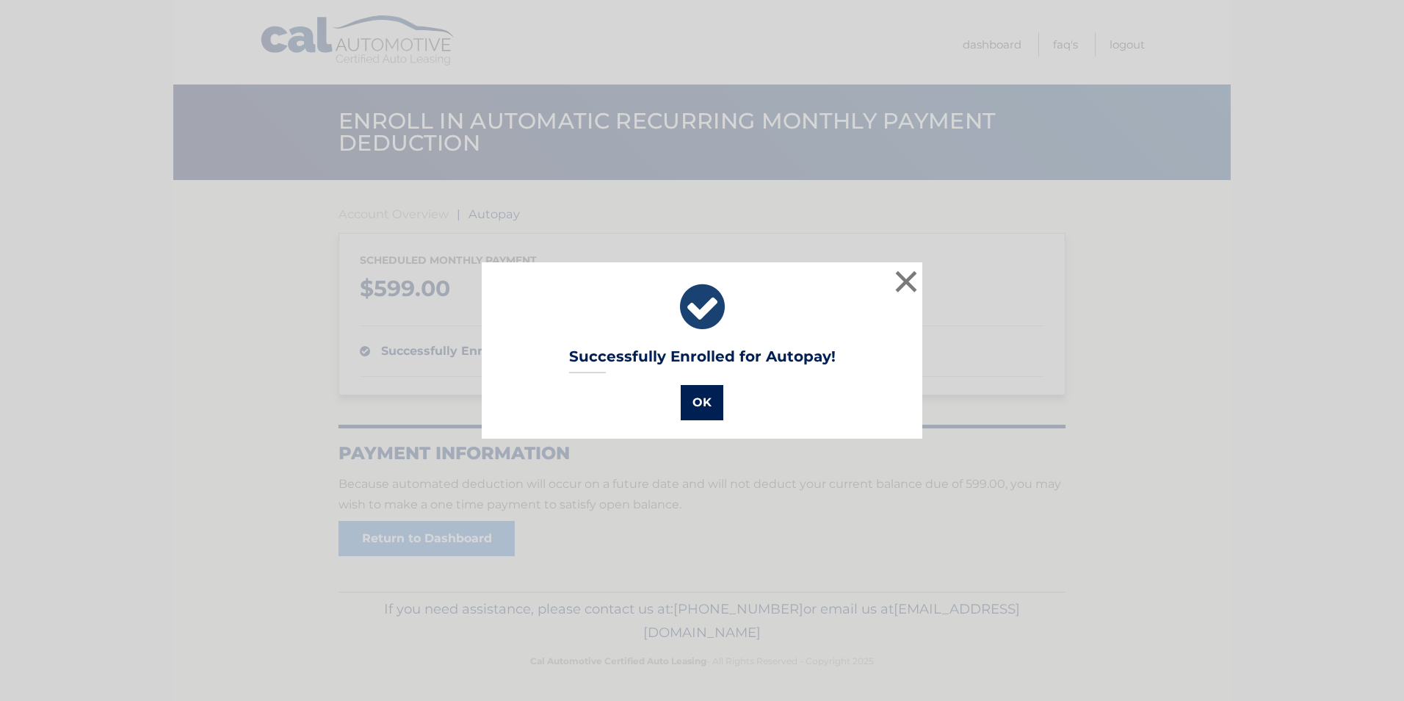
click at [703, 405] on button "OK" at bounding box center [702, 402] width 43 height 35
